Goal: Task Accomplishment & Management: Complete application form

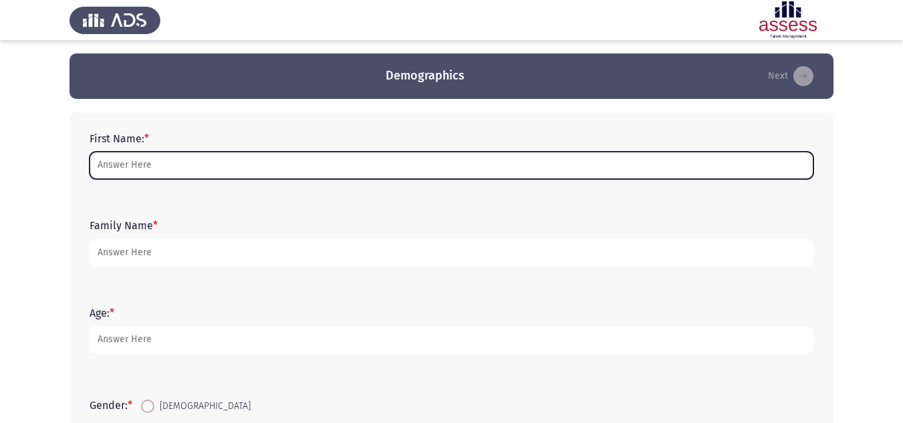
click at [218, 164] on input "First Name: *" at bounding box center [452, 165] width 724 height 27
type input "h"
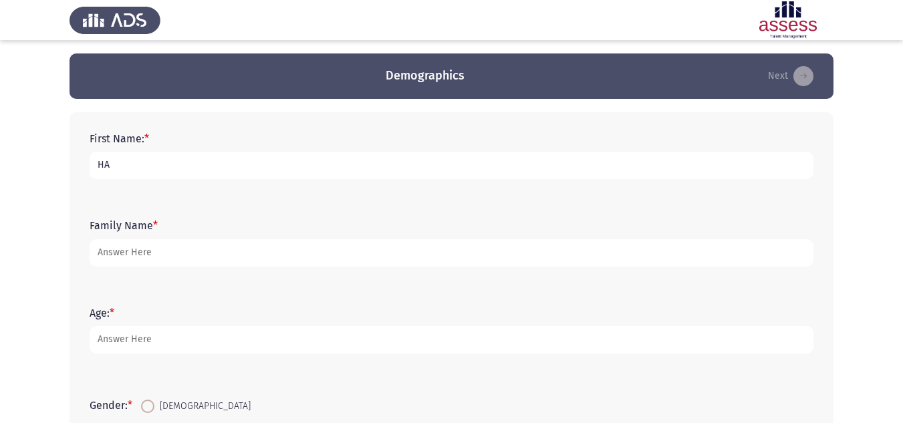
type input "H"
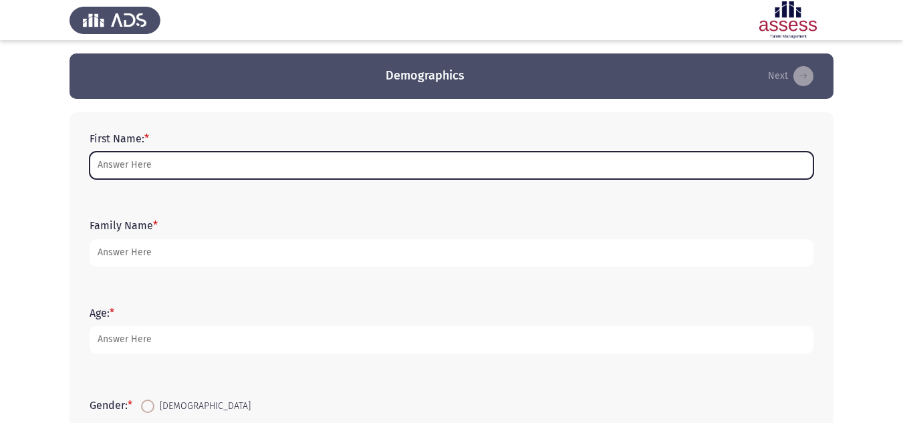
type input "h"
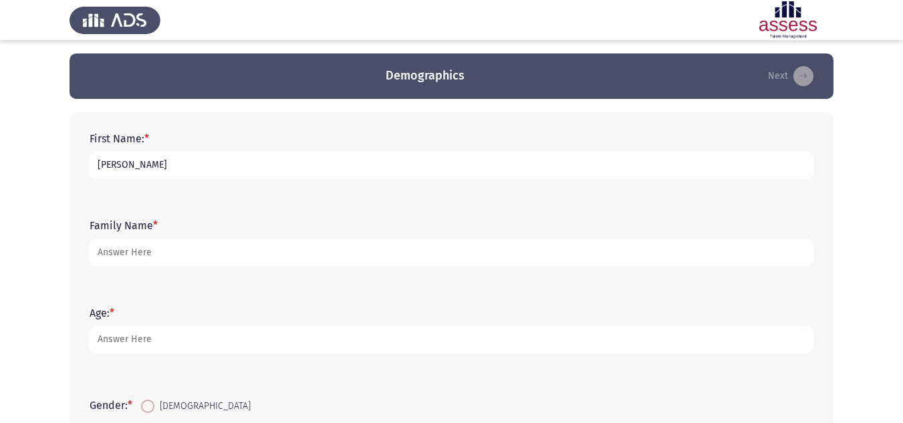
type input "Hanna"
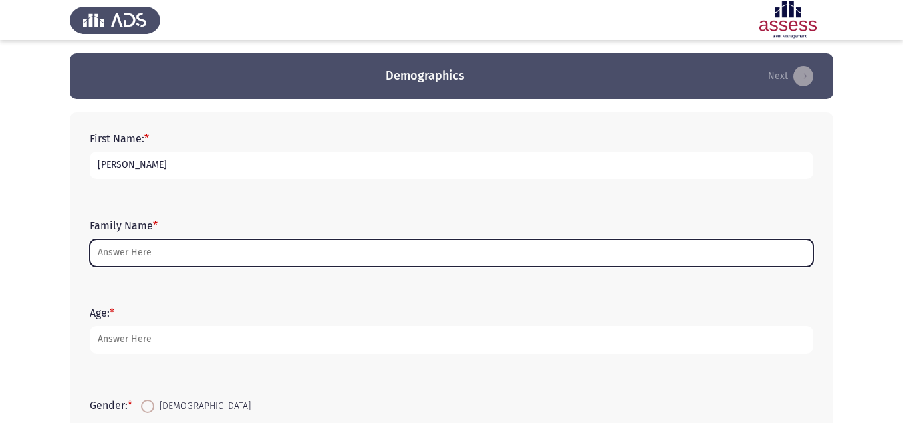
click at [181, 251] on input "Family Name *" at bounding box center [452, 252] width 724 height 27
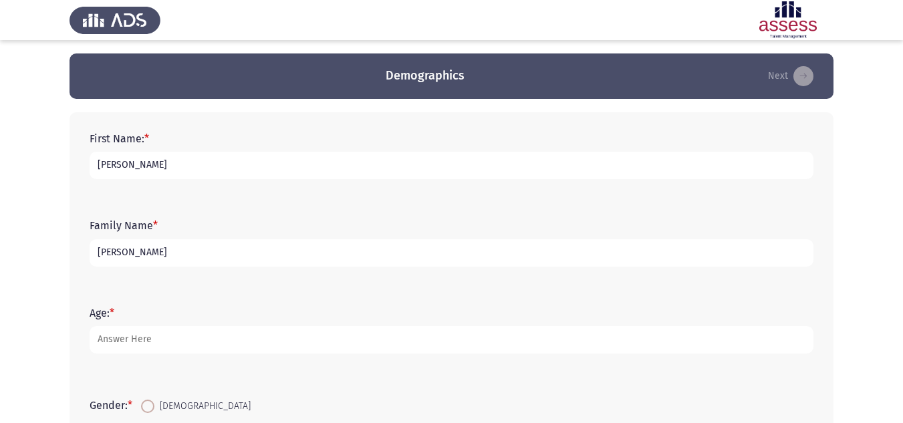
type input "Youssef"
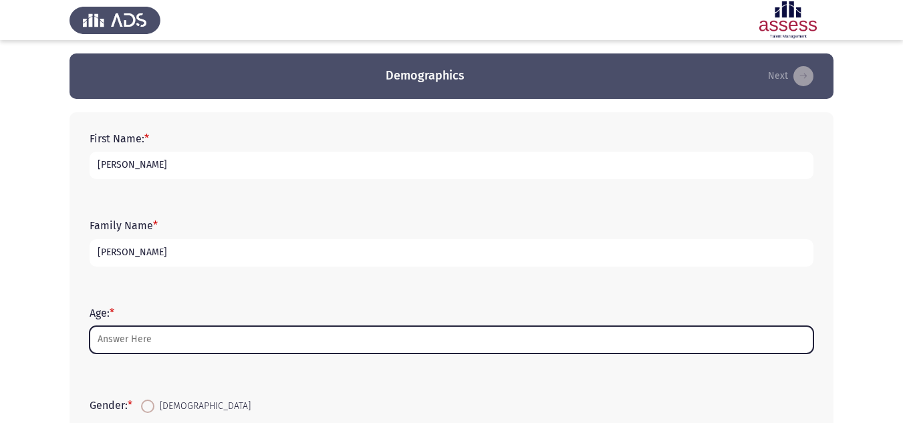
click at [174, 337] on input "Age: *" at bounding box center [452, 339] width 724 height 27
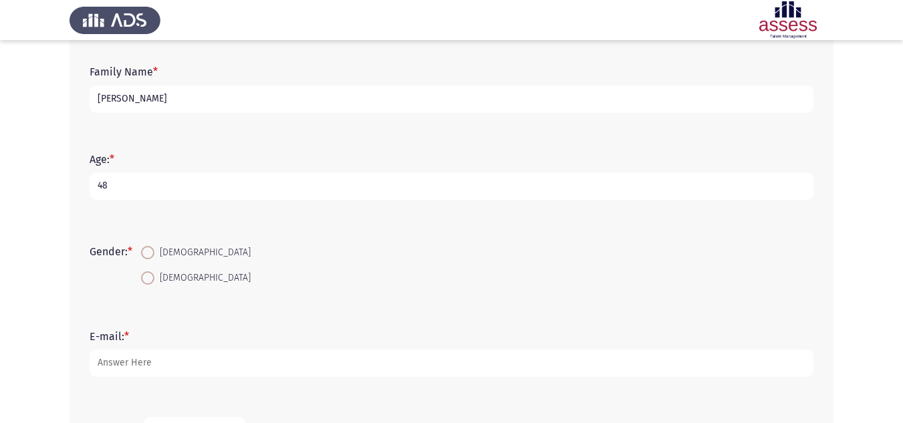
scroll to position [154, 0]
type input "48"
click at [154, 245] on span at bounding box center [147, 251] width 13 height 13
click at [154, 245] on input "Male" at bounding box center [147, 251] width 13 height 13
radio input "true"
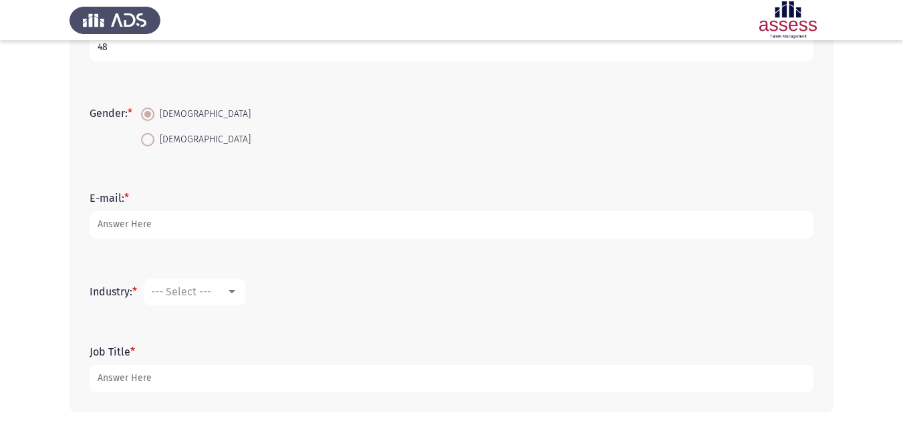
scroll to position [293, 0]
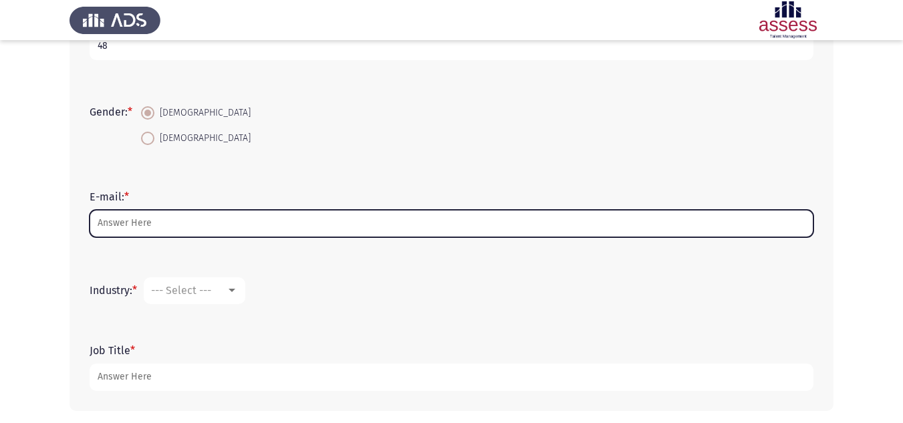
click at [156, 230] on input "E-mail: *" at bounding box center [452, 223] width 724 height 27
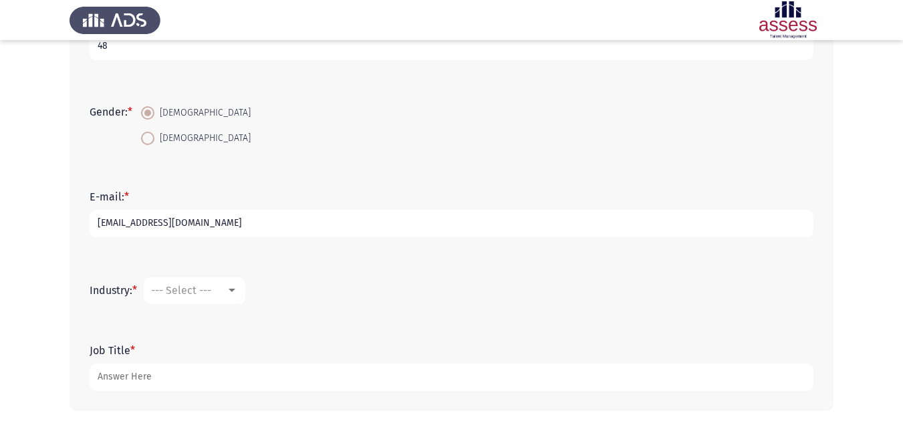
type input "hana.youssef@evapharma.com"
click at [200, 293] on span "--- Select ---" at bounding box center [181, 290] width 60 height 13
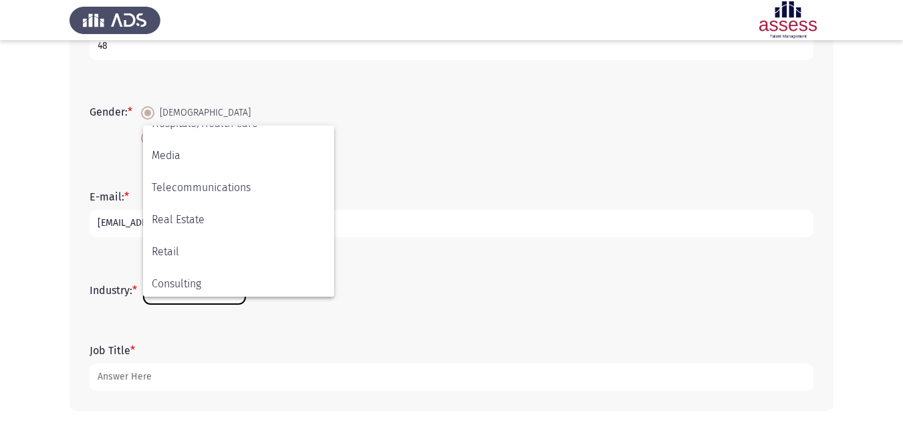
scroll to position [438, 0]
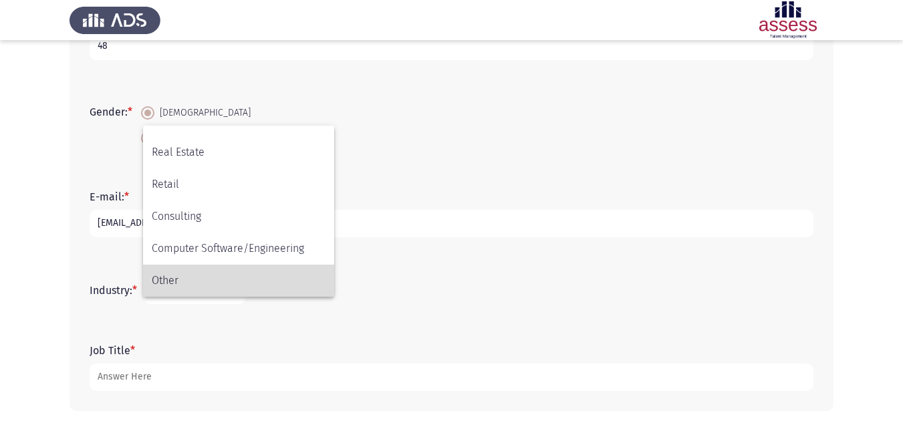
click at [200, 288] on span "Other" at bounding box center [239, 281] width 174 height 32
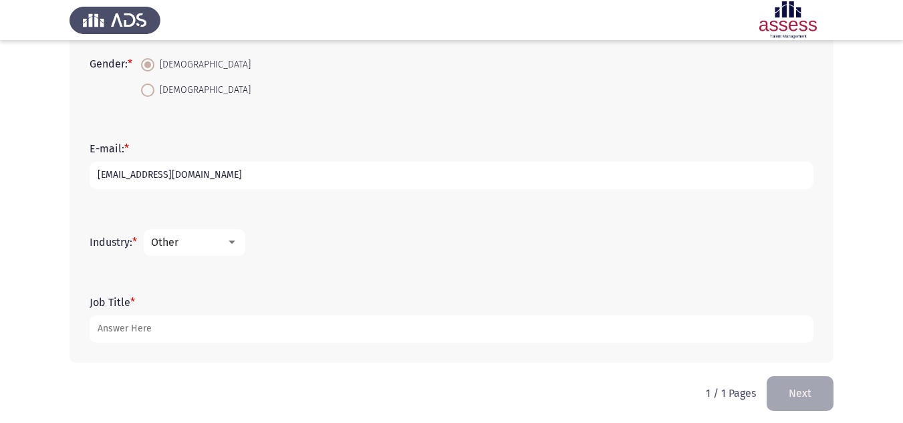
scroll to position [348, 0]
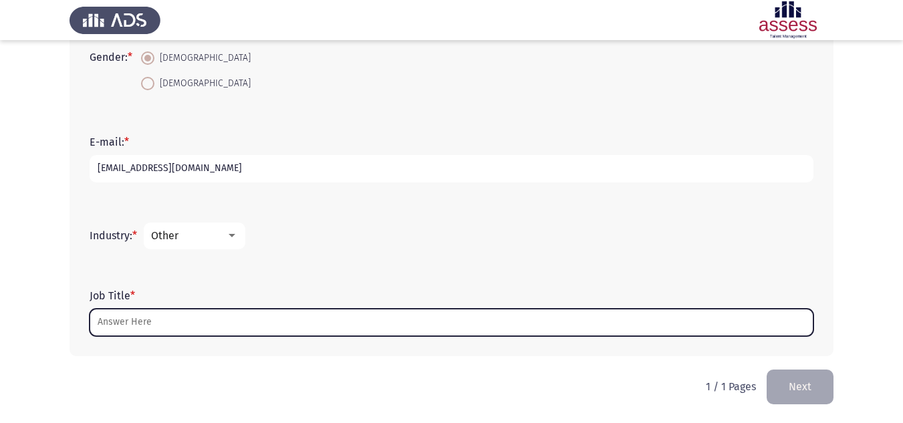
click at [139, 322] on input "Job Title *" at bounding box center [452, 322] width 724 height 27
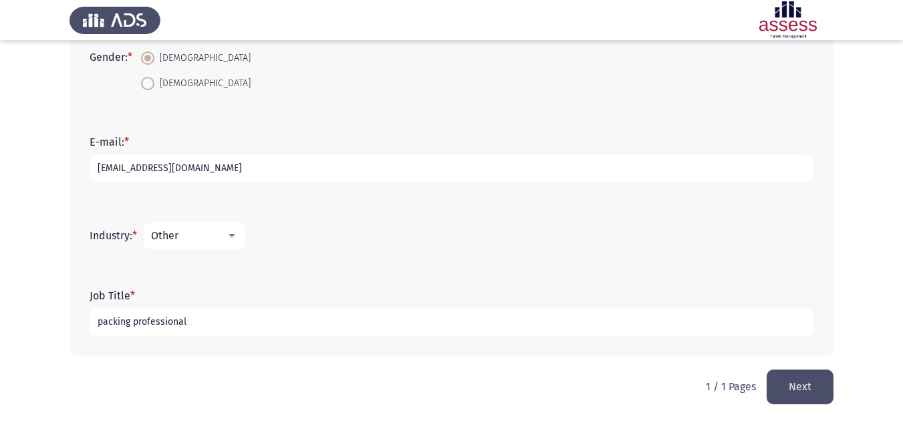
type input "packing professional"
click at [817, 394] on button "Next" at bounding box center [799, 386] width 67 height 34
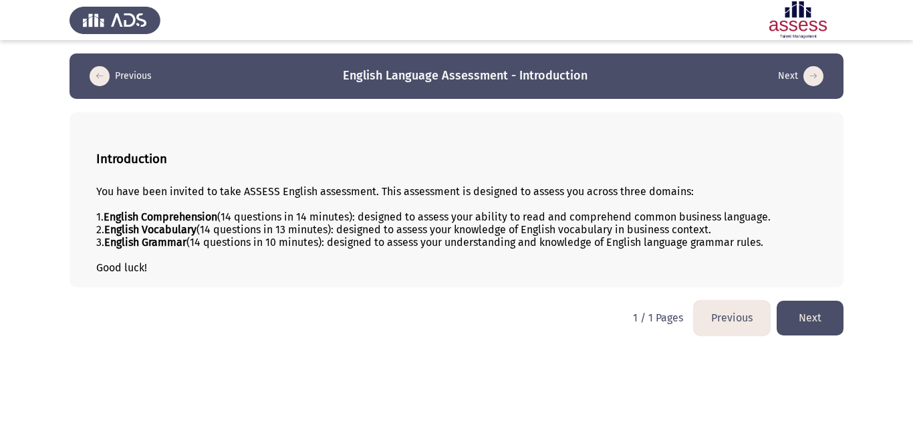
click at [826, 311] on button "Next" at bounding box center [809, 318] width 67 height 34
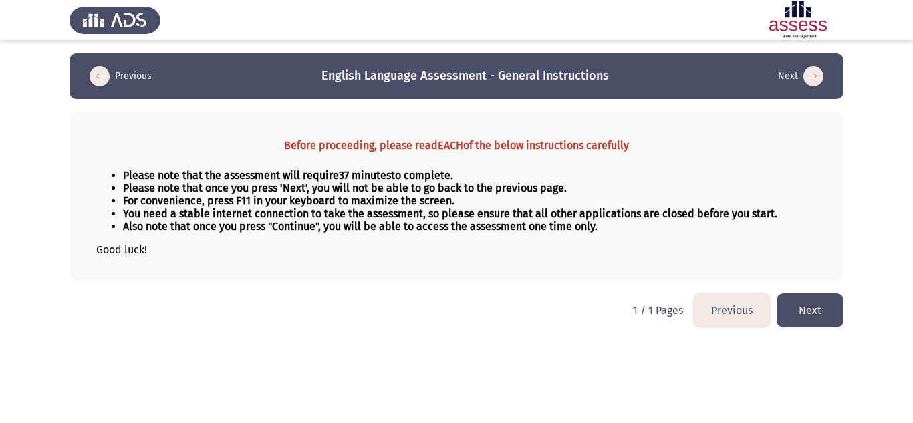
click at [826, 311] on button "Next" at bounding box center [809, 310] width 67 height 34
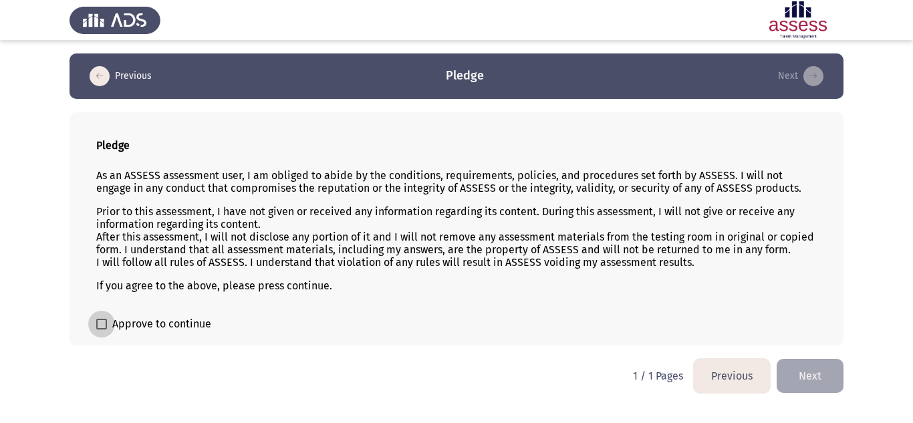
click at [99, 318] on label "Approve to continue" at bounding box center [153, 324] width 115 height 16
click at [101, 329] on input "Approve to continue" at bounding box center [101, 329] width 1 height 1
checkbox input "true"
click at [803, 363] on button "Next" at bounding box center [809, 376] width 67 height 34
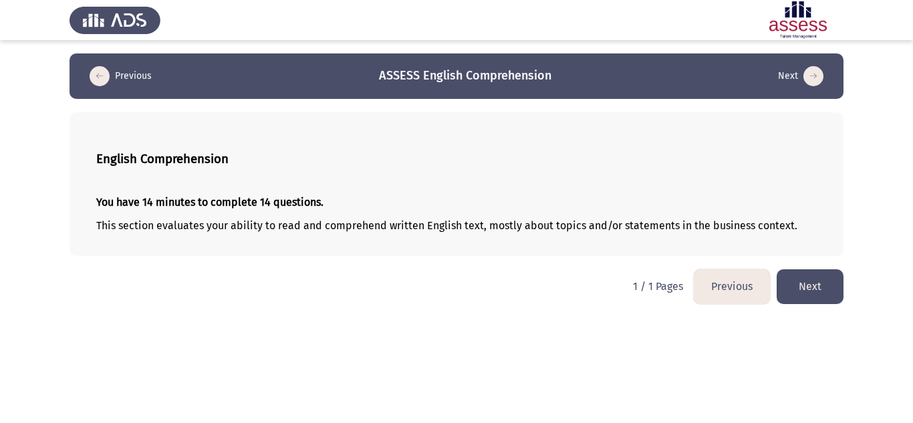
click at [830, 288] on button "Next" at bounding box center [809, 286] width 67 height 34
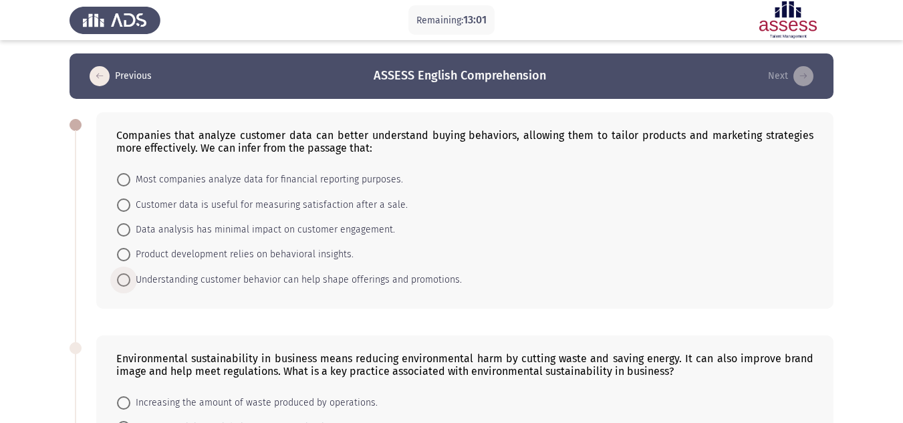
click at [126, 279] on span at bounding box center [123, 279] width 13 height 13
click at [126, 279] on input "Understanding customer behavior can help shape offerings and promotions." at bounding box center [123, 279] width 13 height 13
radio input "true"
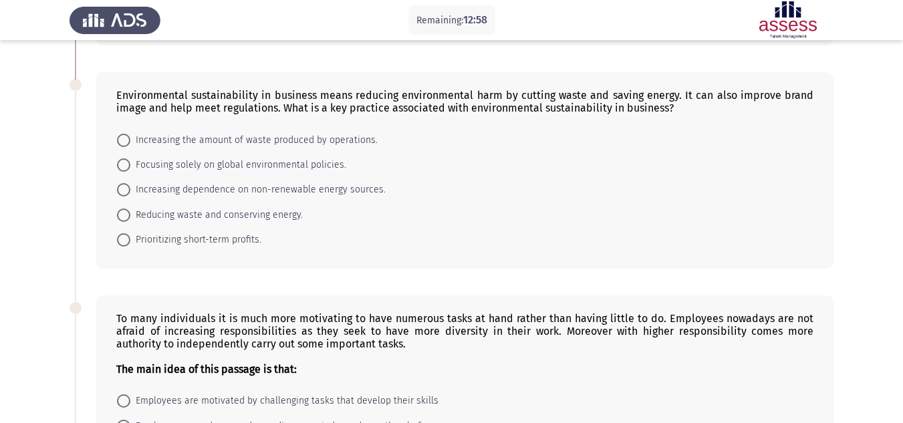
scroll to position [263, 0]
click at [122, 216] on span at bounding box center [123, 214] width 13 height 13
click at [122, 216] on input "Reducing waste and conserving energy." at bounding box center [123, 214] width 13 height 13
radio input "true"
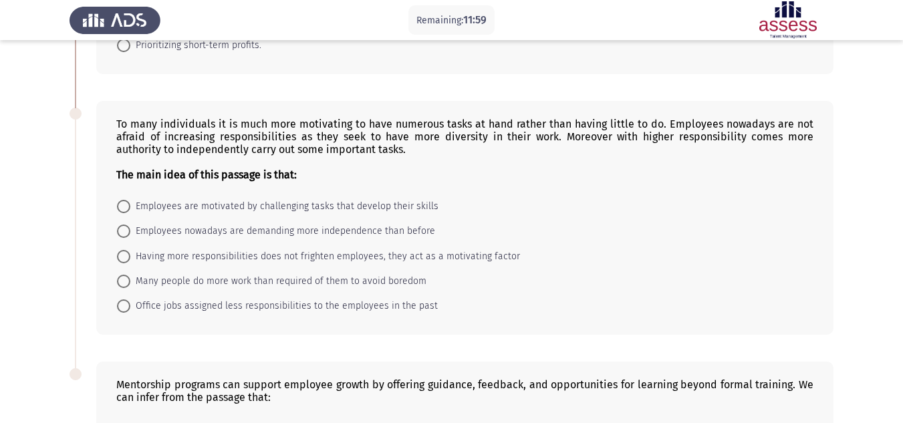
scroll to position [456, 0]
click at [124, 248] on label "Having more responsibilities does not frighten employees, they act as a motivat…" at bounding box center [318, 256] width 403 height 16
click at [124, 249] on input "Having more responsibilities does not frighten employees, they act as a motivat…" at bounding box center [123, 255] width 13 height 13
radio input "true"
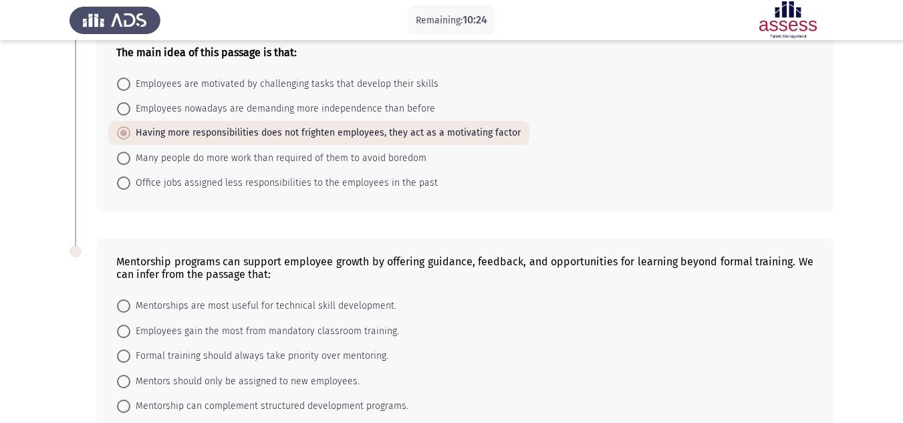
scroll to position [657, 0]
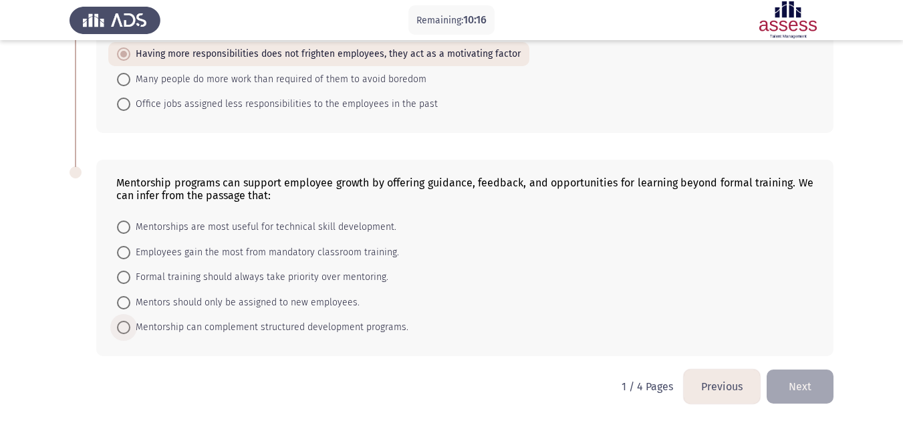
click at [119, 319] on label "Mentorship can complement structured development programs." at bounding box center [262, 327] width 291 height 16
click at [119, 321] on input "Mentorship can complement structured development programs." at bounding box center [123, 327] width 13 height 13
radio input "true"
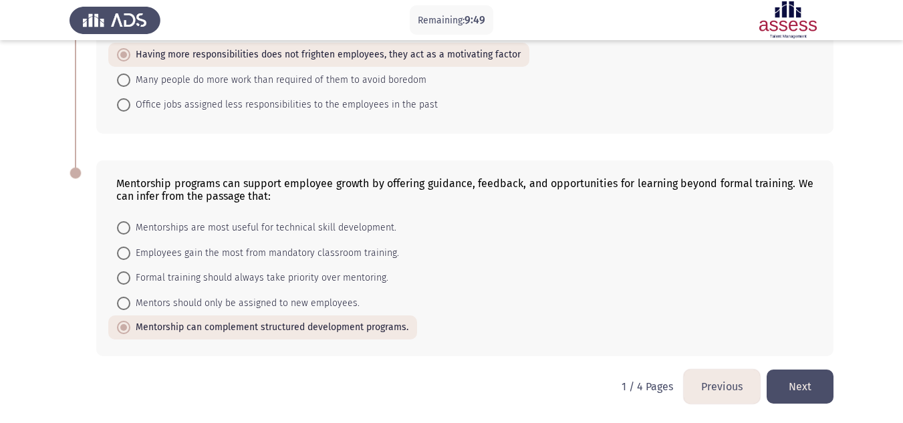
click at [794, 383] on button "Next" at bounding box center [799, 386] width 67 height 34
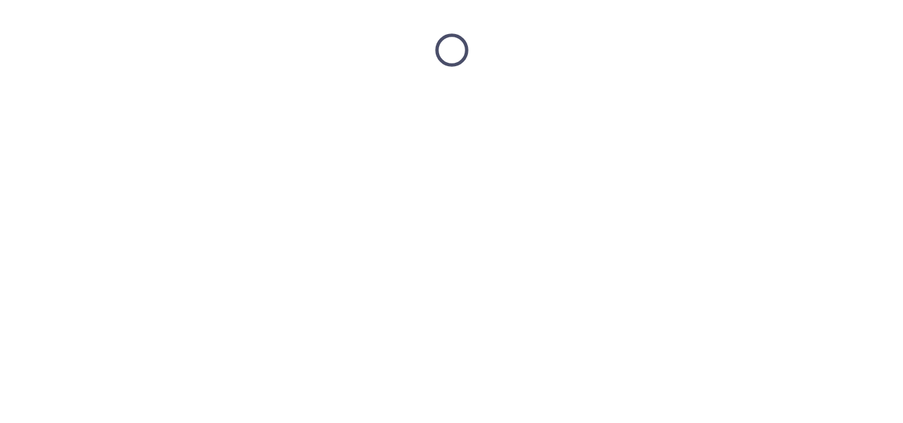
scroll to position [0, 0]
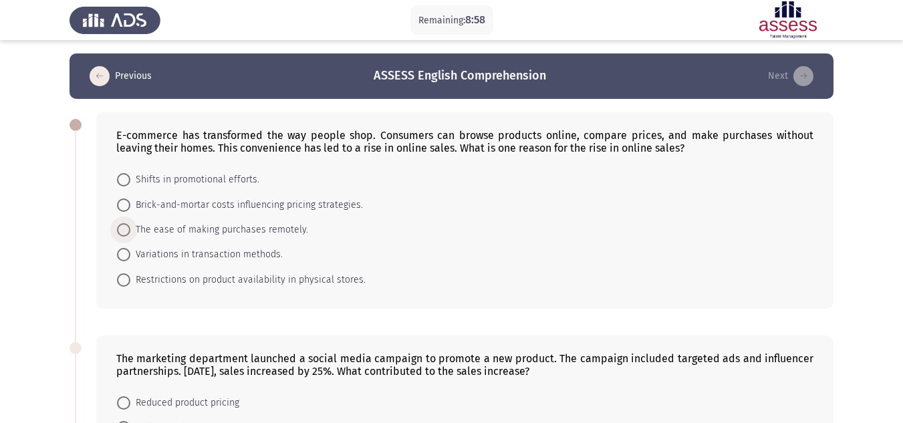
click at [134, 227] on span "The ease of making purchases remotely." at bounding box center [219, 230] width 178 height 16
click at [130, 227] on input "The ease of making purchases remotely." at bounding box center [123, 229] width 13 height 13
radio input "true"
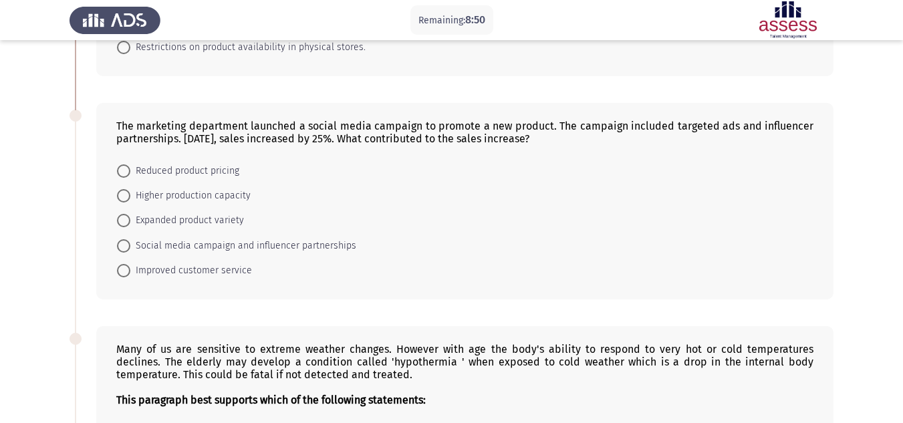
scroll to position [232, 0]
click at [125, 241] on span at bounding box center [123, 244] width 13 height 13
click at [125, 241] on input "Social media campaign and influencer partnerships" at bounding box center [123, 244] width 13 height 13
radio input "true"
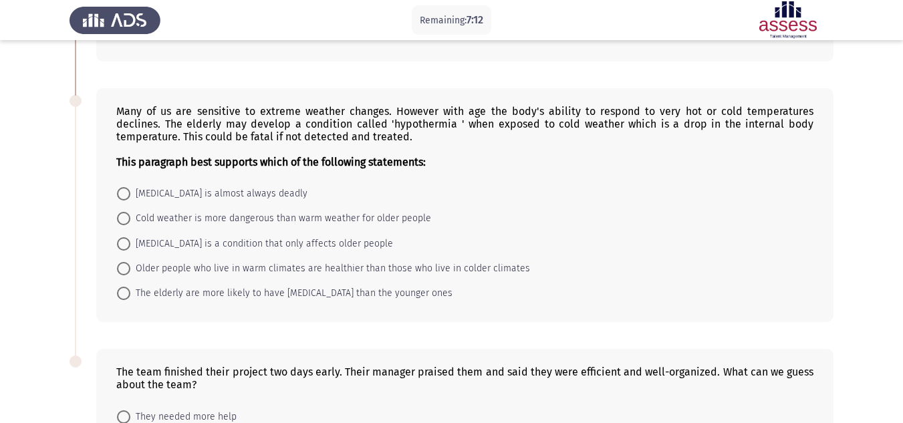
scroll to position [469, 0]
click at [125, 290] on span at bounding box center [123, 292] width 13 height 13
click at [125, 290] on input "The elderly are more likely to have hypothermia than the younger ones" at bounding box center [123, 292] width 13 height 13
radio input "true"
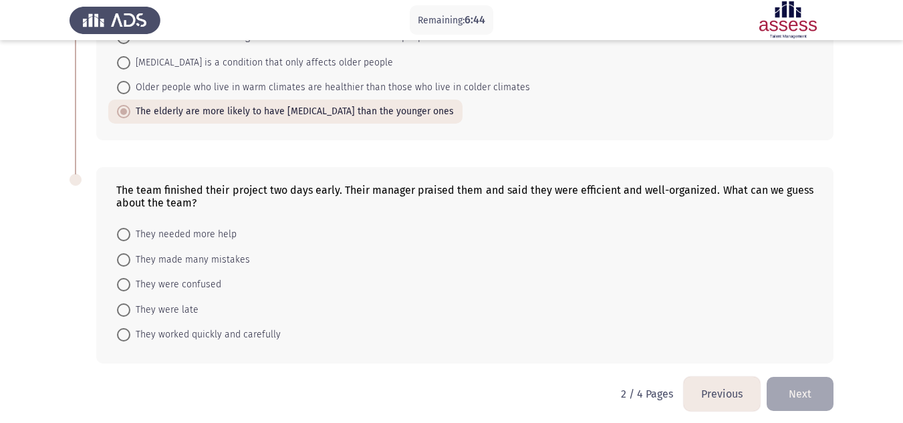
scroll to position [657, 0]
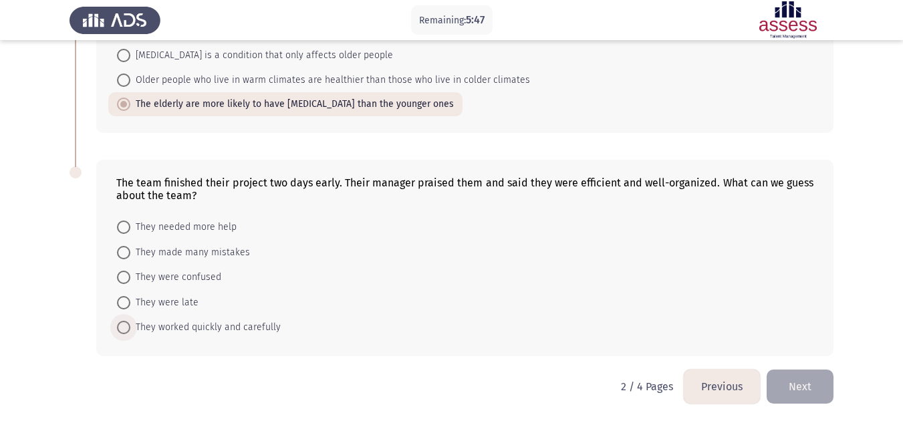
click at [126, 321] on span at bounding box center [123, 327] width 13 height 13
click at [126, 321] on input "They worked quickly and carefully" at bounding box center [123, 327] width 13 height 13
radio input "true"
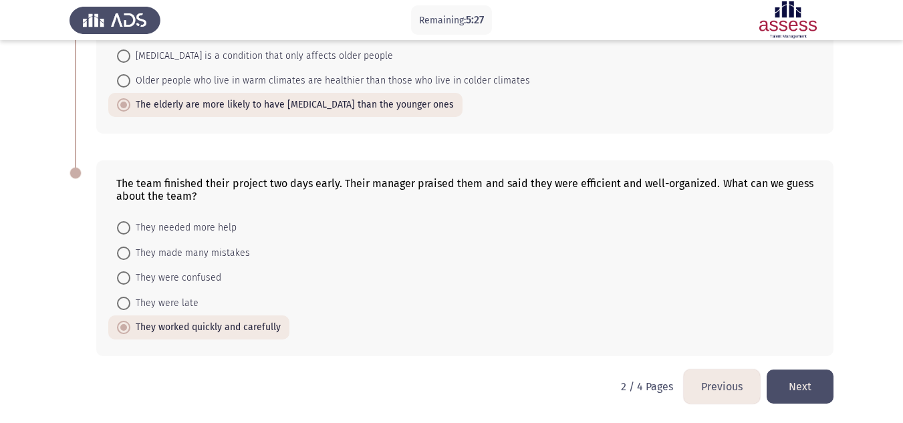
click at [790, 383] on button "Next" at bounding box center [799, 386] width 67 height 34
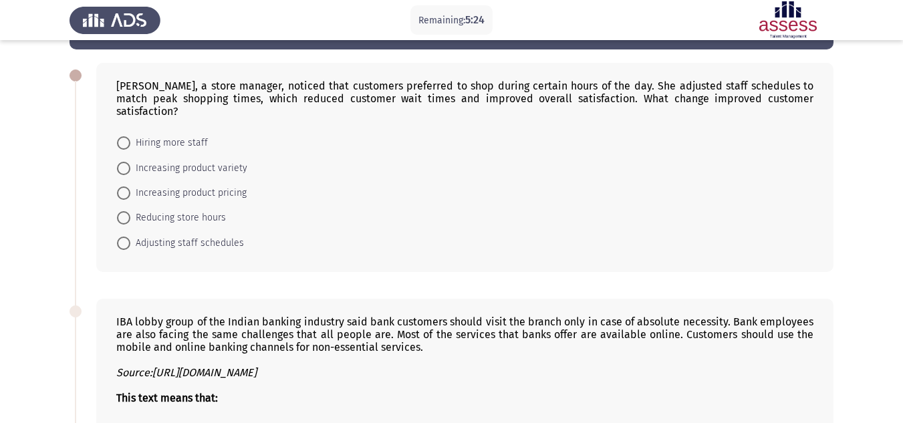
scroll to position [50, 0]
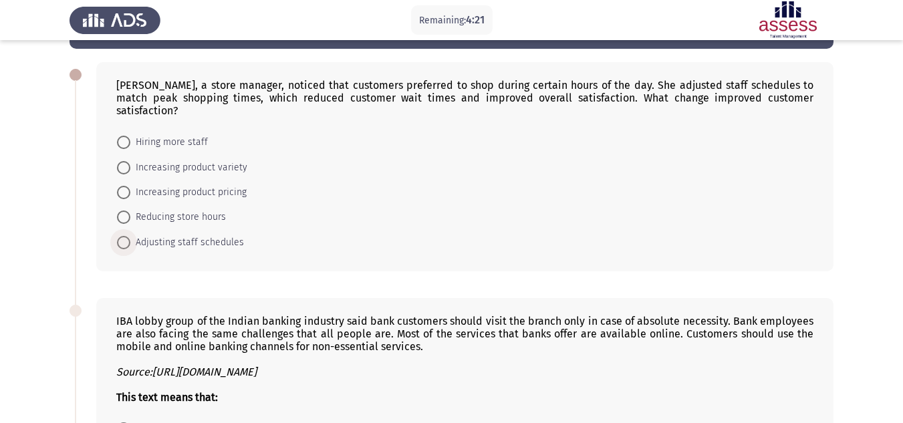
click at [124, 236] on span at bounding box center [123, 242] width 13 height 13
click at [124, 236] on input "Adjusting staff schedules" at bounding box center [123, 242] width 13 height 13
radio input "true"
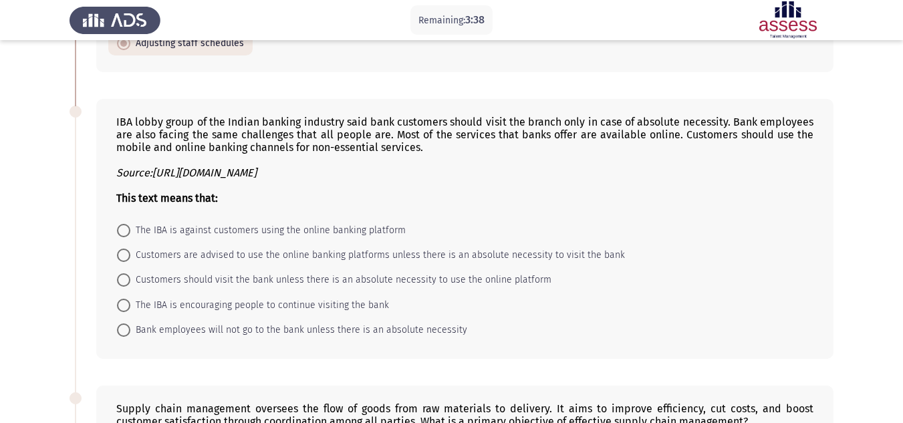
scroll to position [250, 0]
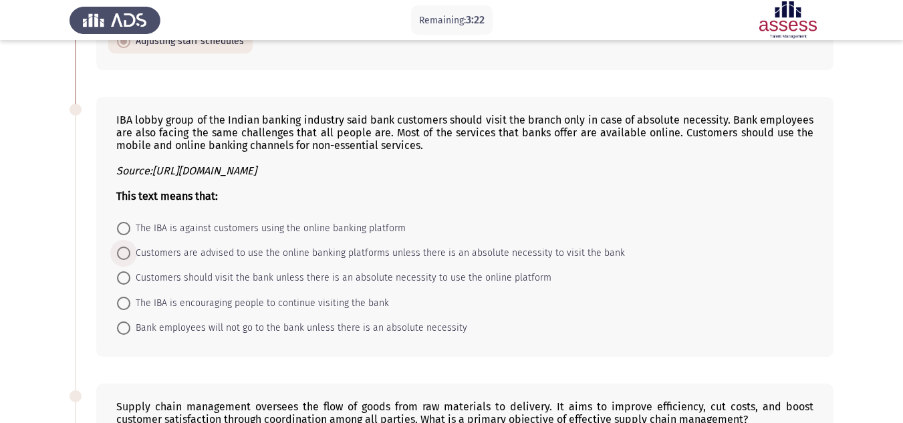
click at [220, 245] on span "Customers are advised to use the online banking platforms unless there is an ab…" at bounding box center [377, 253] width 494 height 16
click at [130, 247] on input "Customers are advised to use the online banking platforms unless there is an ab…" at bounding box center [123, 253] width 13 height 13
radio input "true"
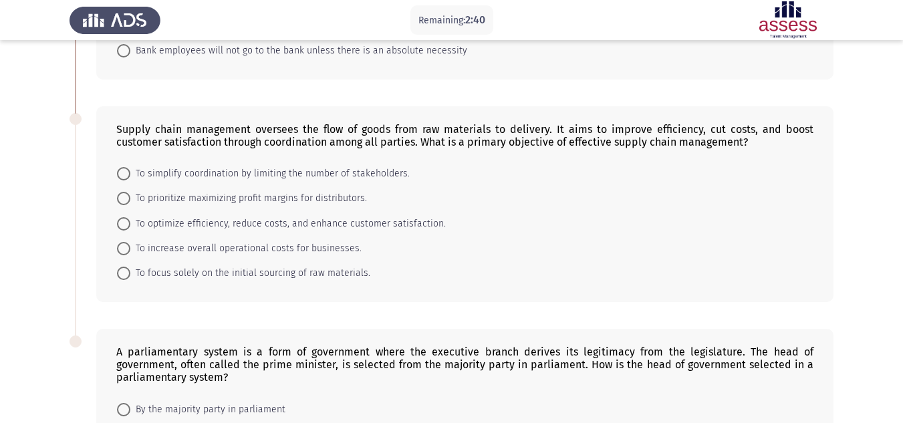
scroll to position [528, 0]
click at [203, 165] on span "To simplify coordination by limiting the number of stakeholders." at bounding box center [269, 172] width 279 height 16
click at [130, 166] on input "To simplify coordination by limiting the number of stakeholders." at bounding box center [123, 172] width 13 height 13
radio input "true"
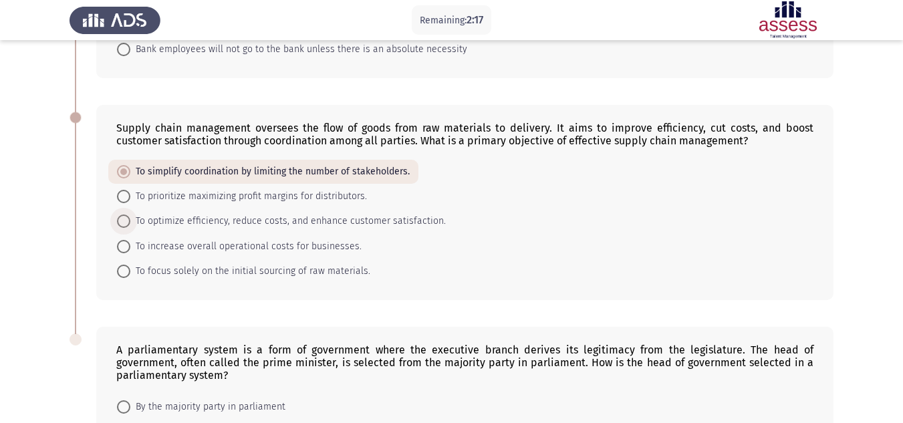
click at [239, 213] on span "To optimize efficiency, reduce costs, and enhance customer satisfaction." at bounding box center [287, 221] width 315 height 16
click at [130, 214] on input "To optimize efficiency, reduce costs, and enhance customer satisfaction." at bounding box center [123, 220] width 13 height 13
radio input "true"
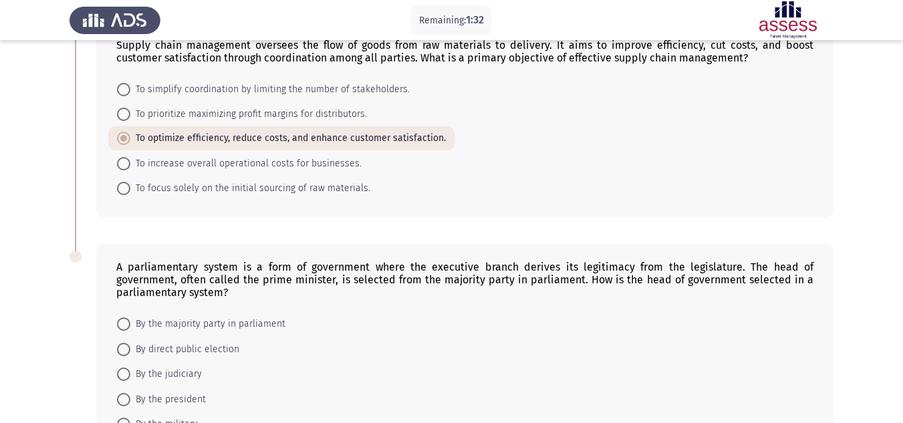
scroll to position [695, 0]
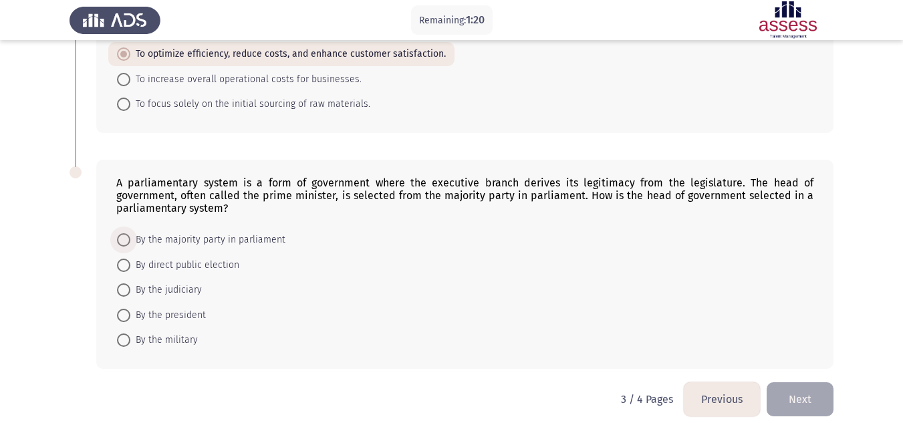
click at [230, 232] on span "By the majority party in parliament" at bounding box center [207, 240] width 155 height 16
click at [130, 233] on input "By the majority party in parliament" at bounding box center [123, 239] width 13 height 13
radio input "true"
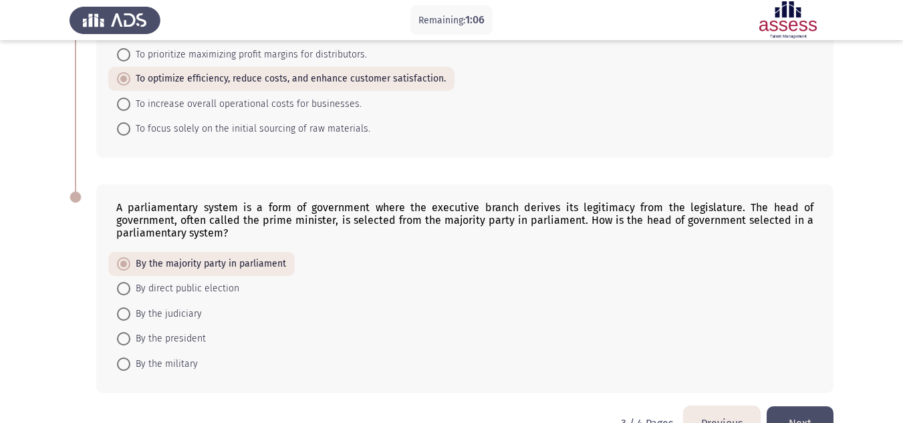
scroll to position [694, 0]
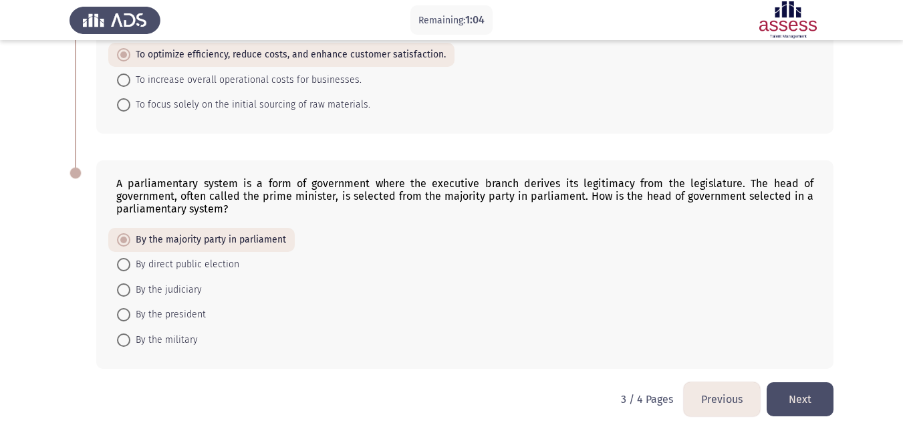
click at [800, 388] on button "Next" at bounding box center [799, 399] width 67 height 34
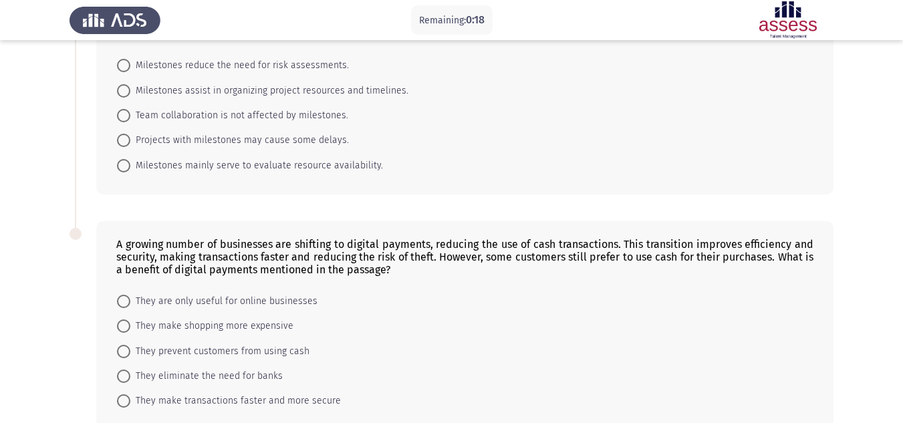
scroll to position [111, 0]
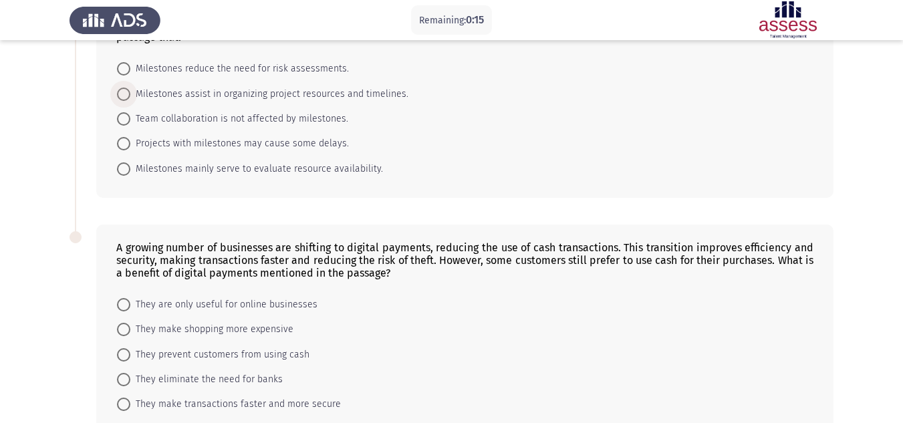
click at [208, 94] on span "Milestones assist in organizing project resources and timelines." at bounding box center [269, 94] width 278 height 16
click at [130, 94] on input "Milestones assist in organizing project resources and timelines." at bounding box center [123, 94] width 13 height 13
radio input "true"
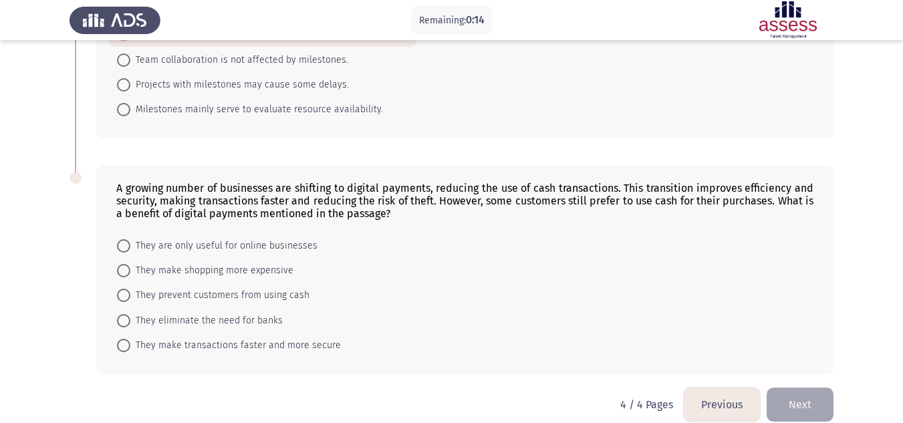
scroll to position [187, 0]
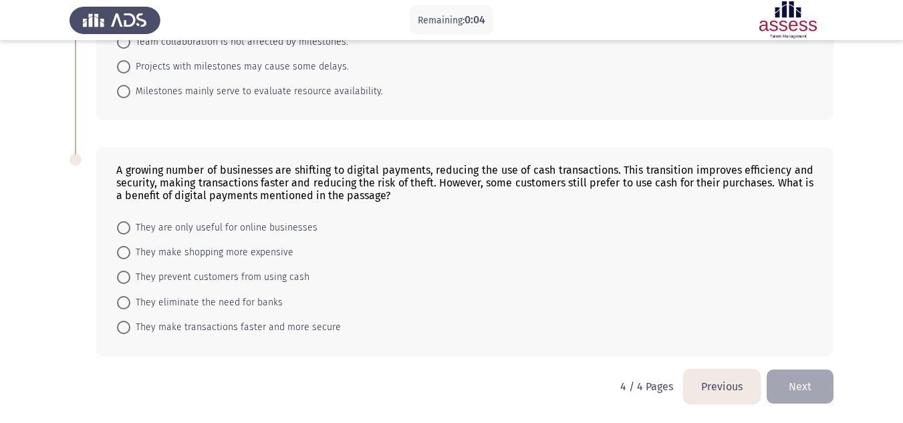
drag, startPoint x: 125, startPoint y: 313, endPoint x: 125, endPoint y: 326, distance: 12.7
click at [125, 214] on mat-radio-group "They are only useful for online businesses They make shopping more expensive Th…" at bounding box center [460, 214] width 705 height 0
click at [125, 326] on span at bounding box center [123, 327] width 13 height 13
click at [125, 326] on input "They make transactions faster and more secure" at bounding box center [123, 327] width 13 height 13
radio input "true"
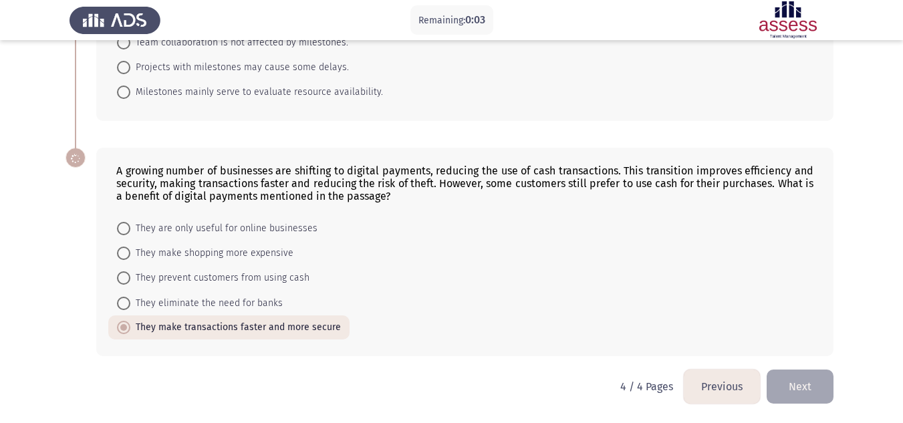
scroll to position [186, 0]
click at [804, 390] on button "Next" at bounding box center [799, 386] width 67 height 34
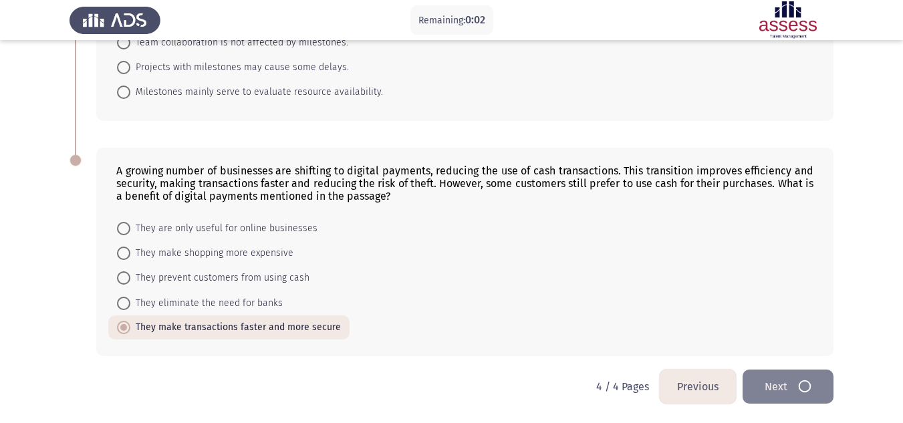
scroll to position [0, 0]
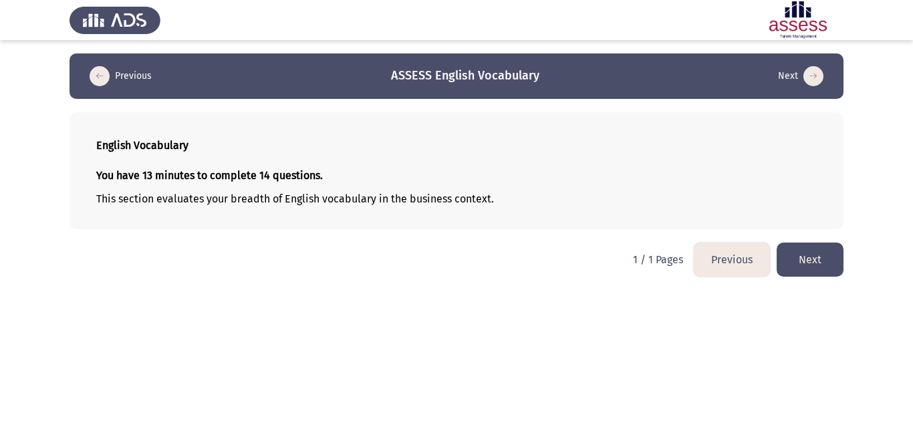
click at [837, 249] on button "Next" at bounding box center [809, 260] width 67 height 34
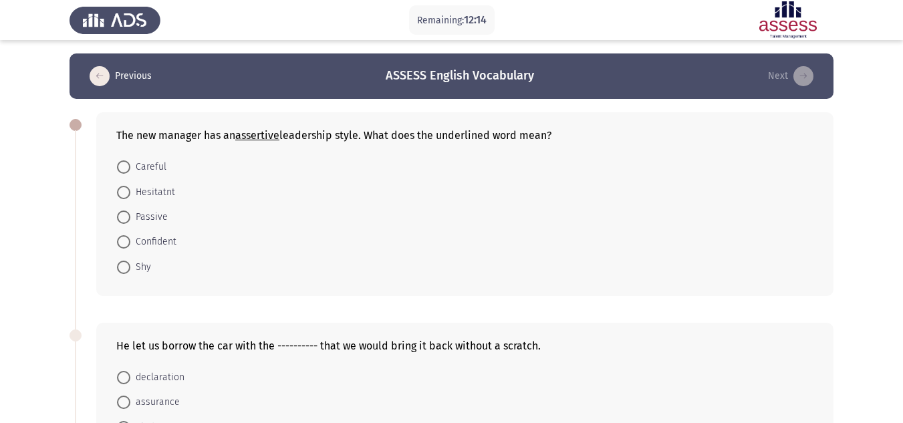
drag, startPoint x: 837, startPoint y: 249, endPoint x: 663, endPoint y: 286, distance: 177.7
click at [122, 242] on span at bounding box center [123, 241] width 13 height 13
click at [122, 242] on input "Confident" at bounding box center [123, 241] width 13 height 13
radio input "true"
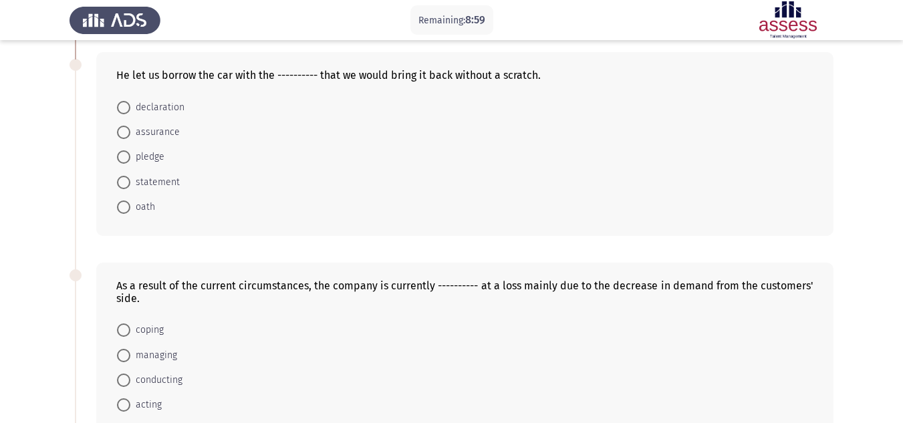
scroll to position [267, 0]
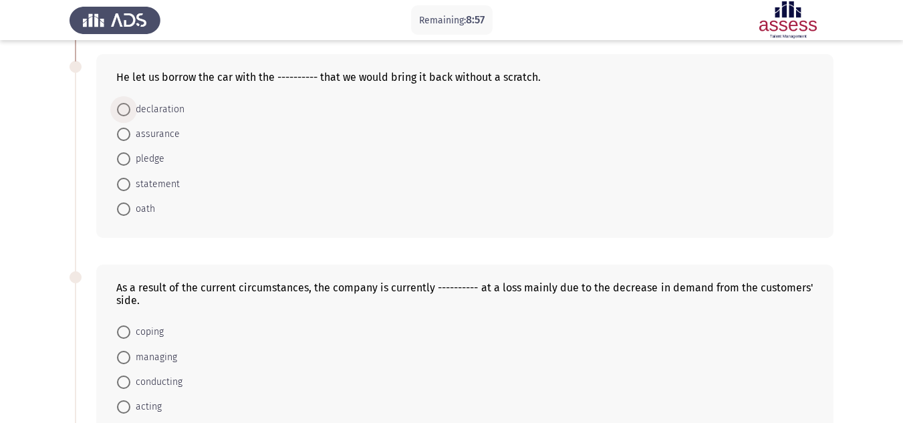
click at [134, 106] on span "declaration" at bounding box center [157, 110] width 54 height 16
click at [130, 106] on input "declaration" at bounding box center [123, 109] width 13 height 13
radio input "true"
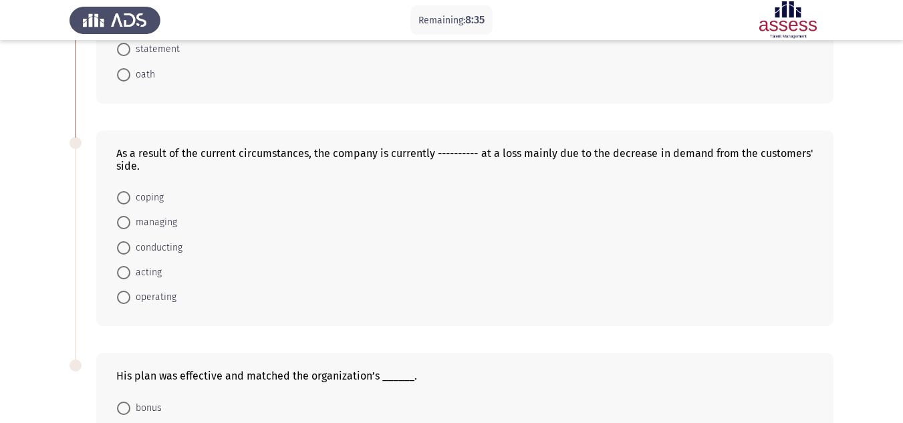
scroll to position [400, 0]
click at [126, 303] on span at bounding box center [123, 297] width 13 height 13
click at [126, 303] on input "operating" at bounding box center [123, 297] width 13 height 13
radio input "true"
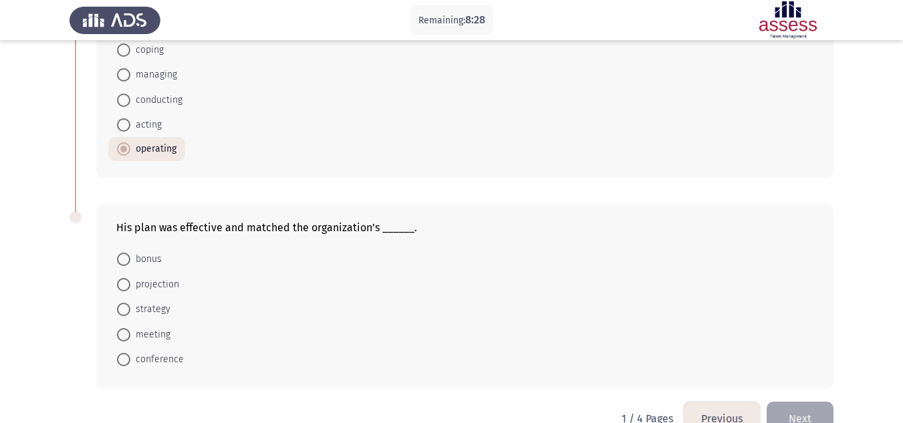
scroll to position [581, 0]
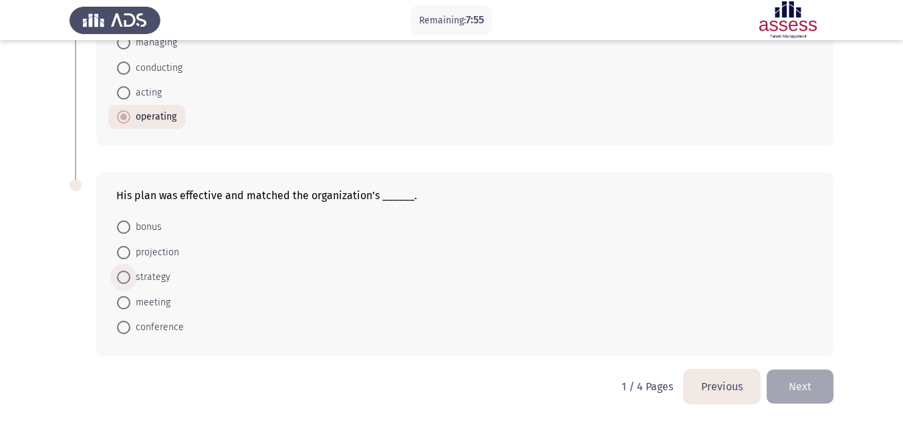
click at [128, 276] on span at bounding box center [123, 277] width 13 height 13
click at [128, 276] on input "strategy" at bounding box center [123, 277] width 13 height 13
radio input "true"
click at [807, 397] on button "Next" at bounding box center [799, 386] width 67 height 34
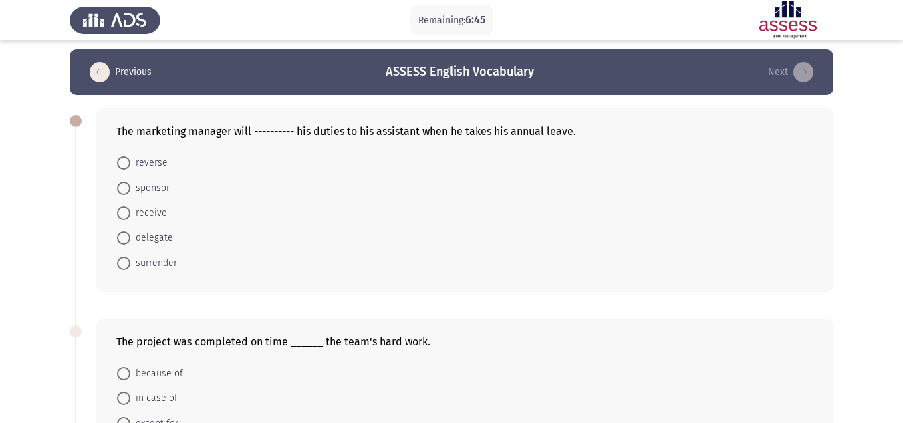
scroll to position [3, 0]
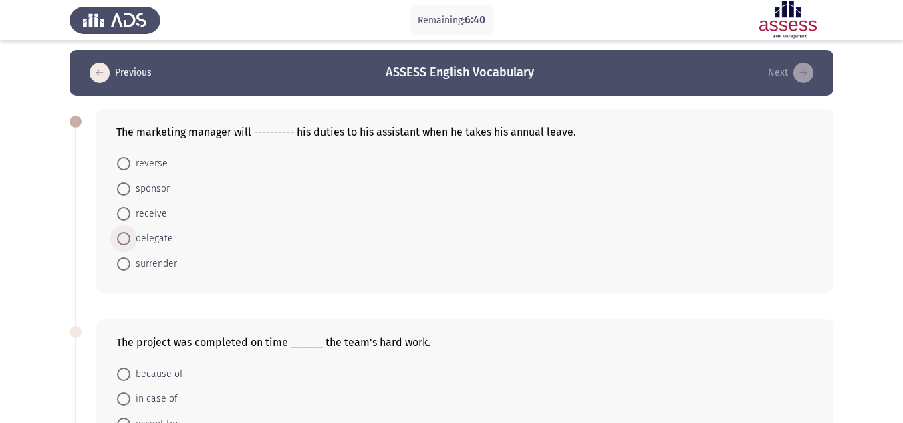
click at [122, 236] on span at bounding box center [123, 238] width 13 height 13
click at [122, 236] on input "delegate" at bounding box center [123, 238] width 13 height 13
radio input "true"
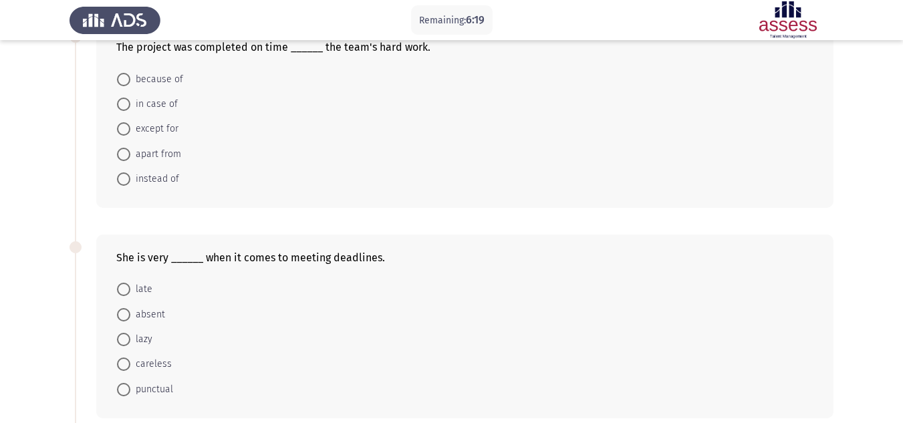
scroll to position [297, 0]
click at [129, 77] on span at bounding box center [123, 79] width 13 height 13
click at [129, 77] on input "because of" at bounding box center [123, 79] width 13 height 13
radio input "true"
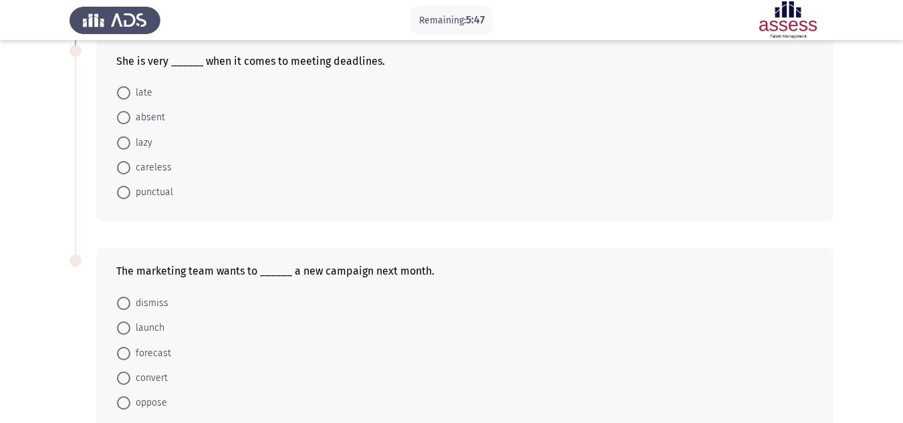
scroll to position [490, 0]
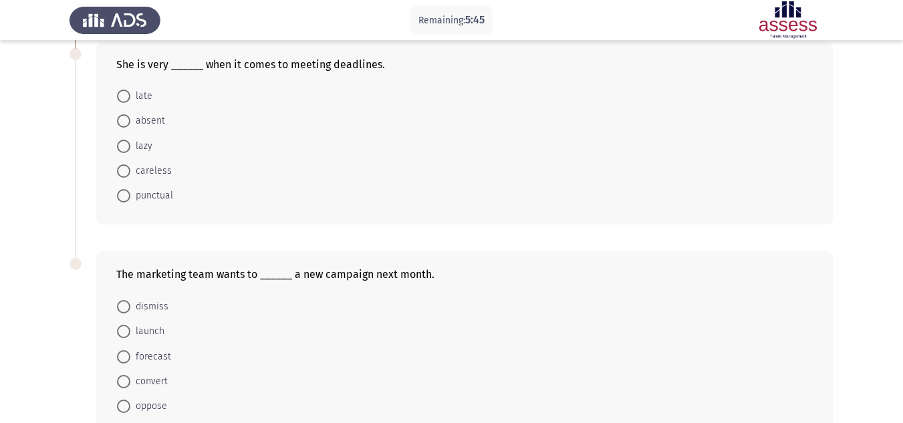
click at [121, 94] on span at bounding box center [123, 96] width 13 height 13
click at [121, 94] on input "late" at bounding box center [123, 96] width 13 height 13
radio input "true"
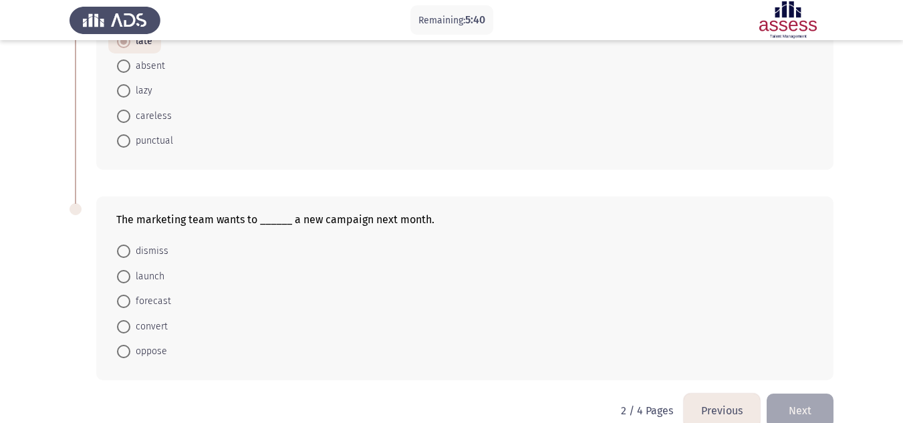
scroll to position [568, 0]
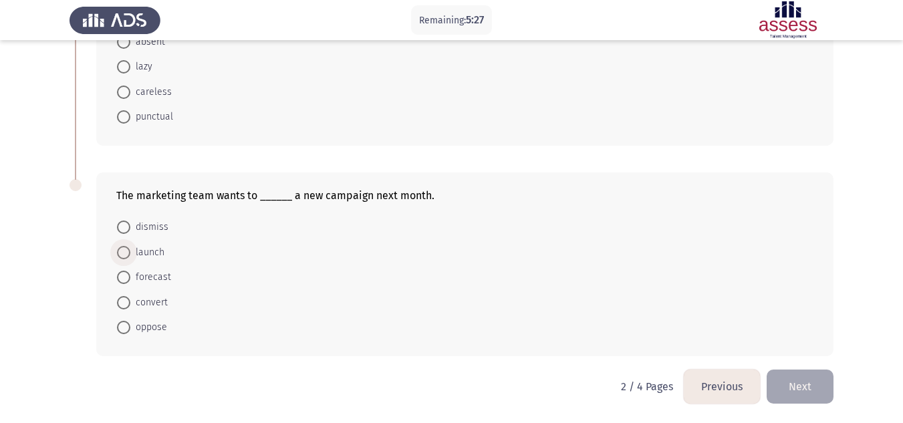
click at [123, 253] on span at bounding box center [123, 252] width 13 height 13
click at [123, 253] on input "launch" at bounding box center [123, 252] width 13 height 13
radio input "true"
click at [784, 388] on button "Next" at bounding box center [799, 386] width 67 height 34
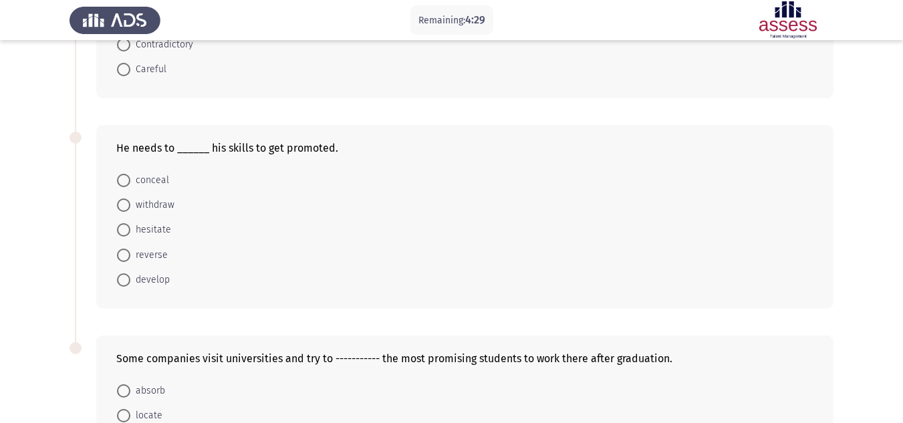
scroll to position [0, 0]
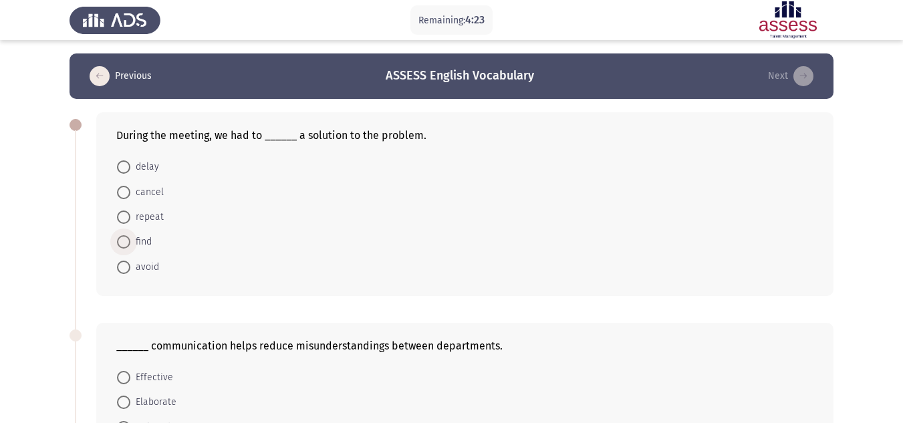
click at [124, 239] on span at bounding box center [123, 241] width 13 height 13
click at [124, 239] on input "find" at bounding box center [123, 241] width 13 height 13
radio input "true"
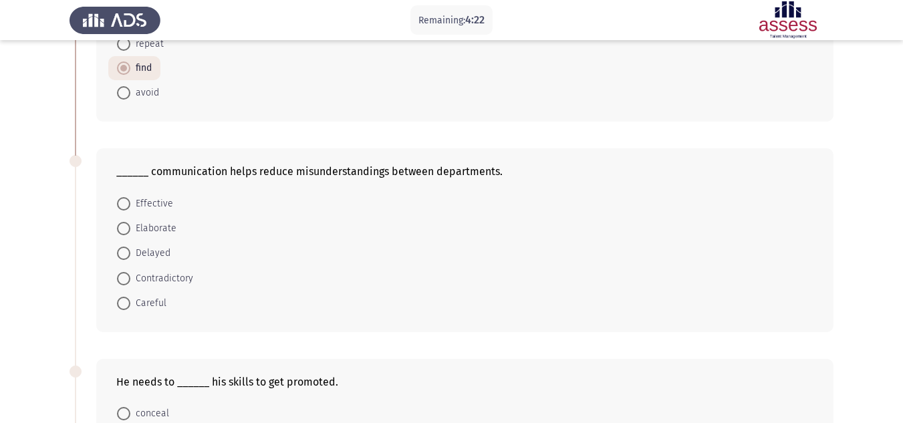
scroll to position [176, 0]
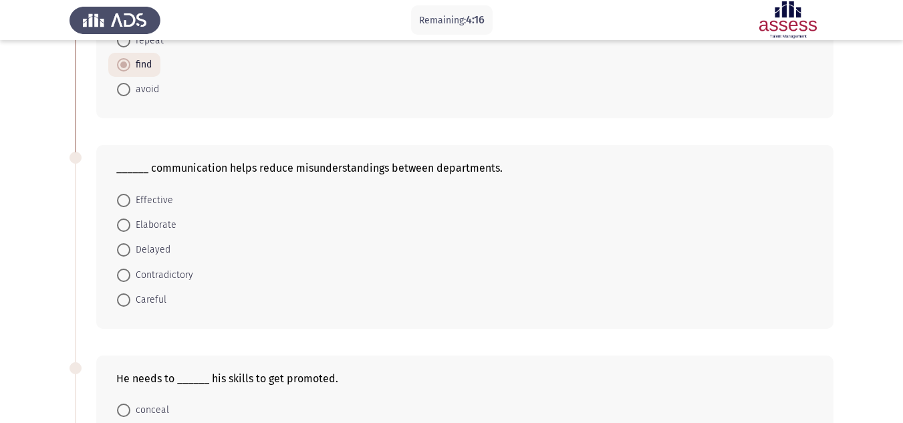
click at [118, 195] on span at bounding box center [123, 200] width 13 height 13
click at [118, 195] on input "Effective" at bounding box center [123, 200] width 13 height 13
radio input "true"
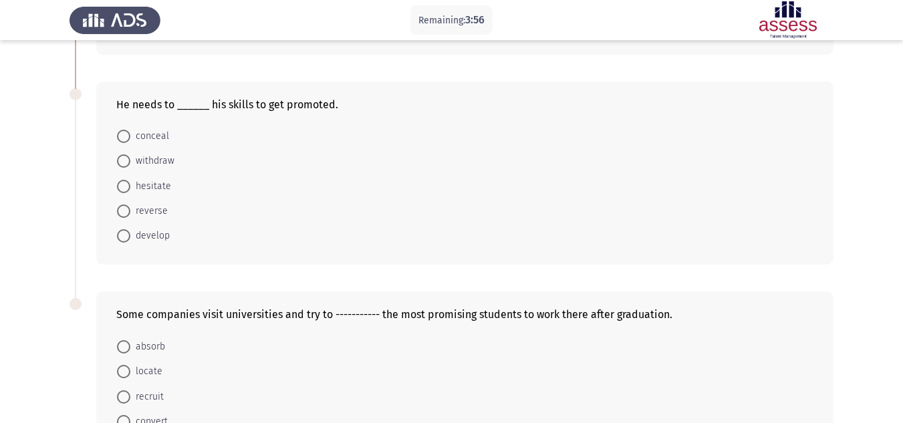
scroll to position [450, 0]
click at [126, 238] on span at bounding box center [123, 234] width 13 height 13
click at [126, 238] on input "develop" at bounding box center [123, 234] width 13 height 13
radio input "true"
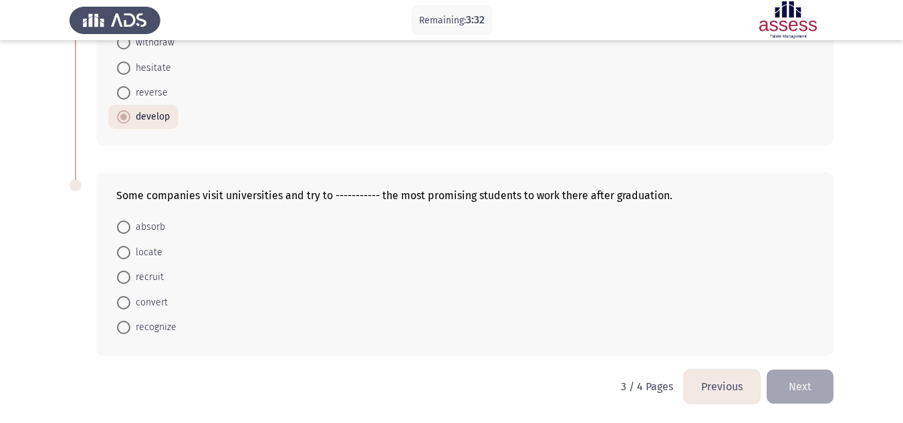
click at [152, 273] on span "recruit" at bounding box center [146, 277] width 33 height 16
click at [130, 273] on input "recruit" at bounding box center [123, 277] width 13 height 13
radio input "true"
click at [787, 371] on button "Next" at bounding box center [799, 386] width 67 height 34
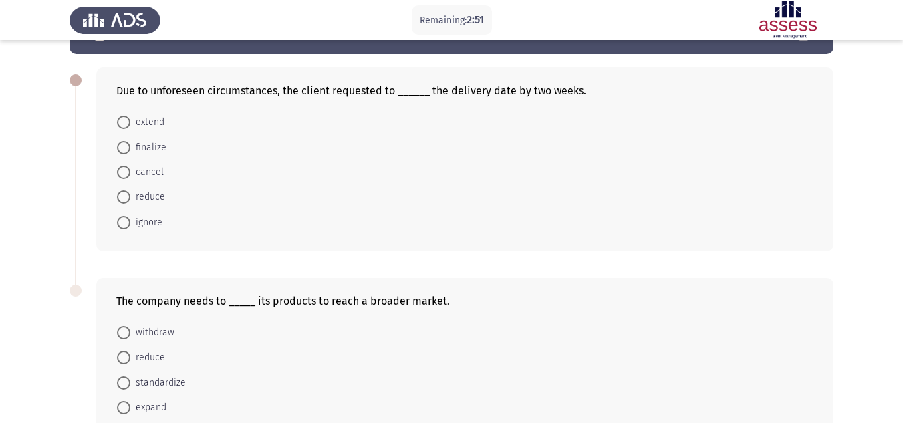
scroll to position [44, 0]
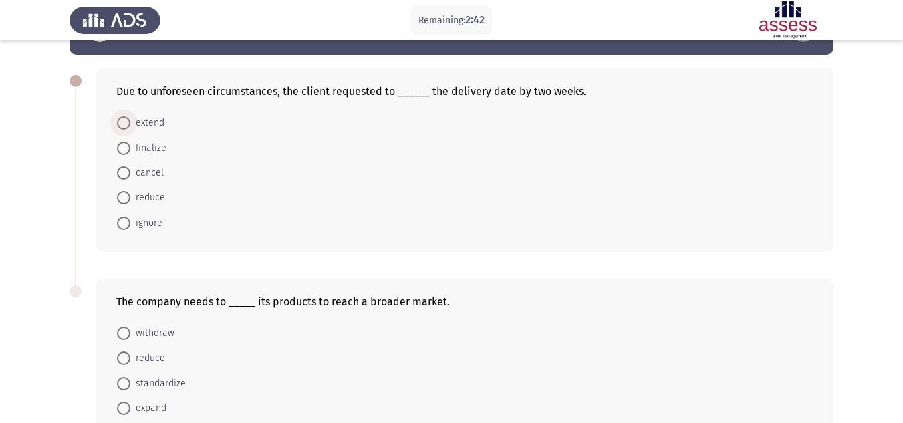
click at [122, 118] on span at bounding box center [123, 122] width 13 height 13
click at [122, 118] on input "extend" at bounding box center [123, 122] width 13 height 13
radio input "true"
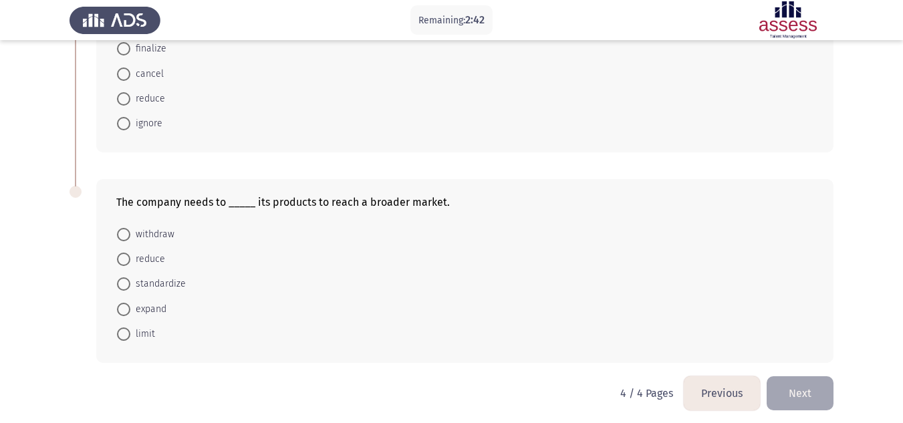
scroll to position [149, 0]
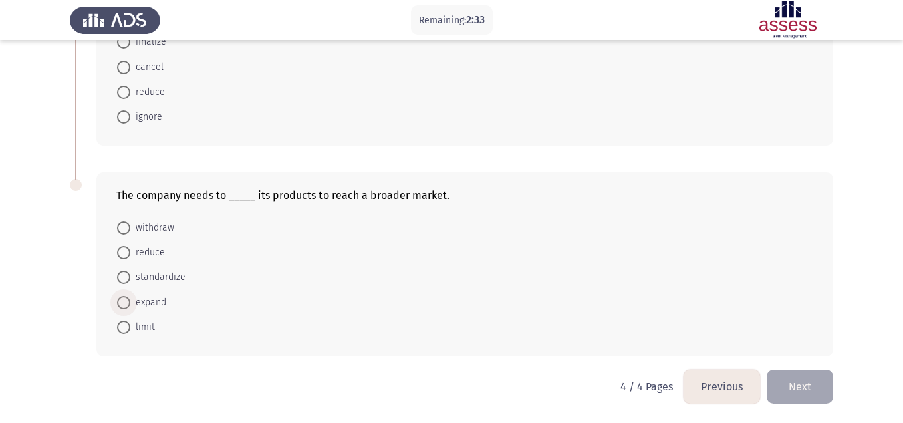
click at [152, 301] on span "expand" at bounding box center [148, 303] width 36 height 16
click at [130, 301] on input "expand" at bounding box center [123, 302] width 13 height 13
radio input "true"
click at [799, 388] on button "Next" at bounding box center [799, 386] width 67 height 34
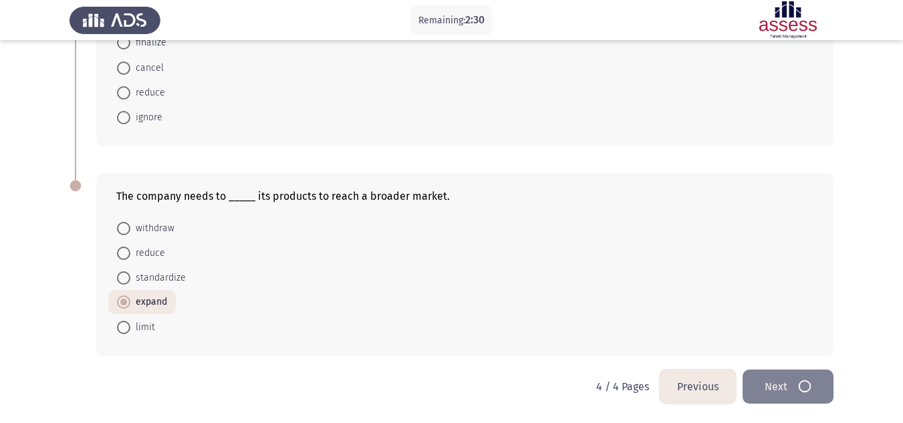
scroll to position [0, 0]
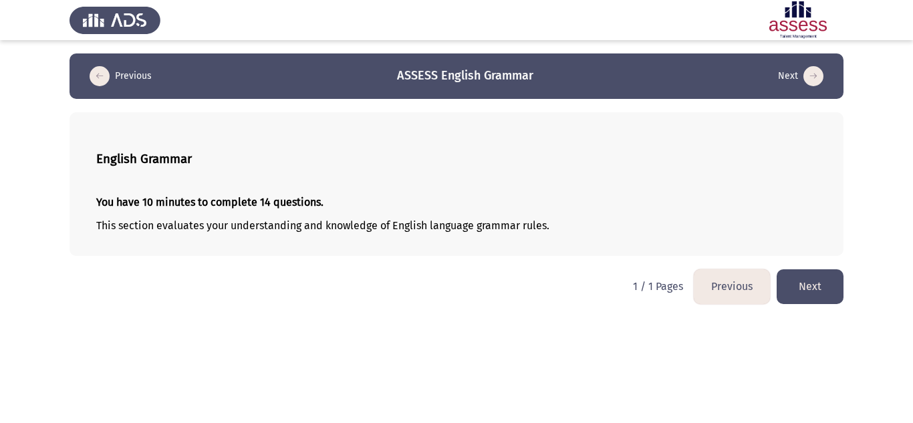
click at [822, 296] on button "Next" at bounding box center [809, 286] width 67 height 34
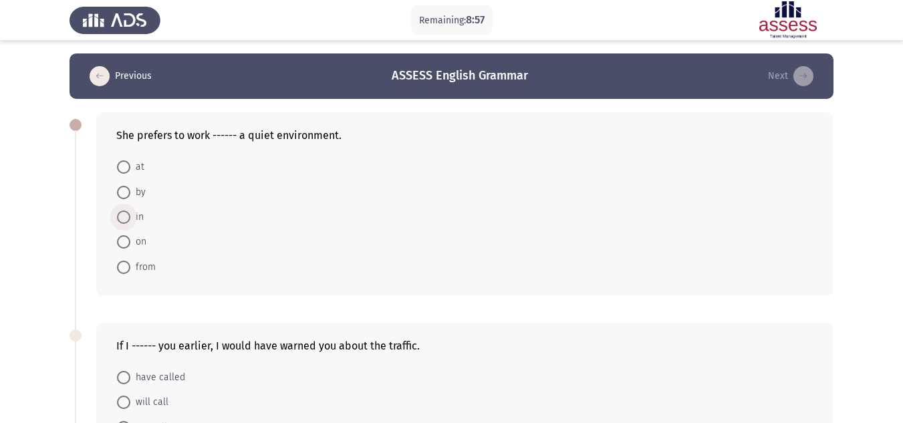
click at [125, 222] on span at bounding box center [123, 216] width 13 height 13
click at [125, 222] on input "in" at bounding box center [123, 216] width 13 height 13
radio input "true"
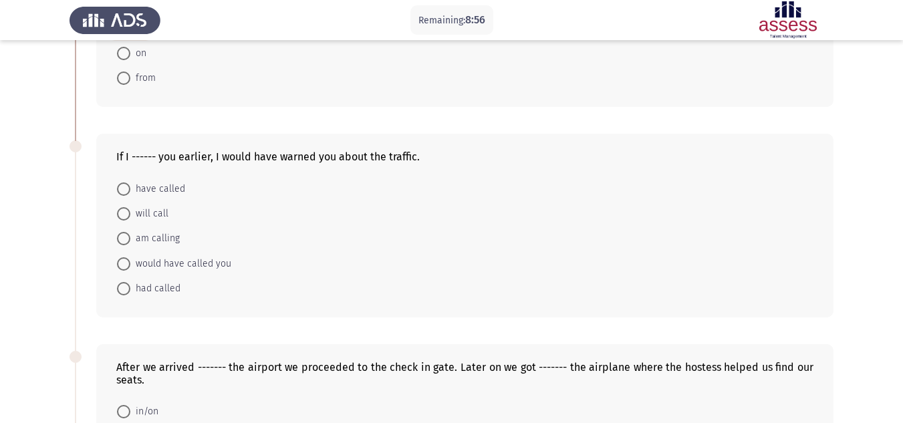
scroll to position [188, 0]
click at [165, 290] on span "had called" at bounding box center [155, 288] width 50 height 16
click at [130, 290] on input "had called" at bounding box center [123, 287] width 13 height 13
radio input "true"
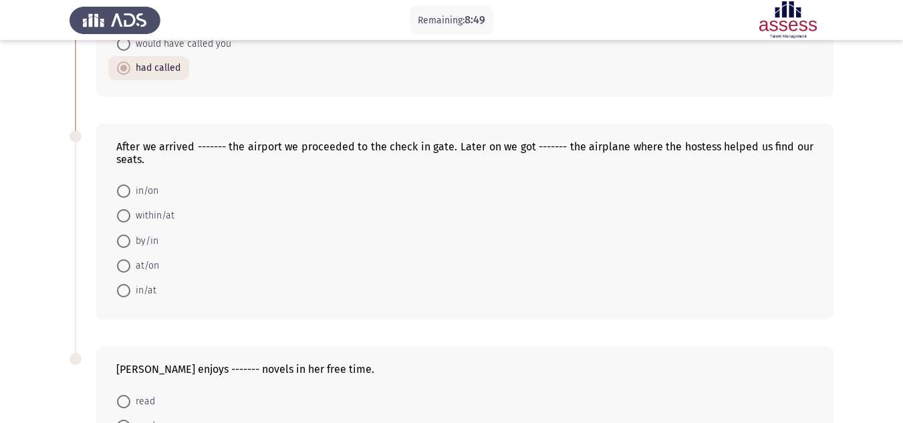
scroll to position [408, 0]
click at [144, 261] on span "at/on" at bounding box center [144, 265] width 29 height 16
click at [130, 261] on input "at/on" at bounding box center [123, 265] width 13 height 13
radio input "true"
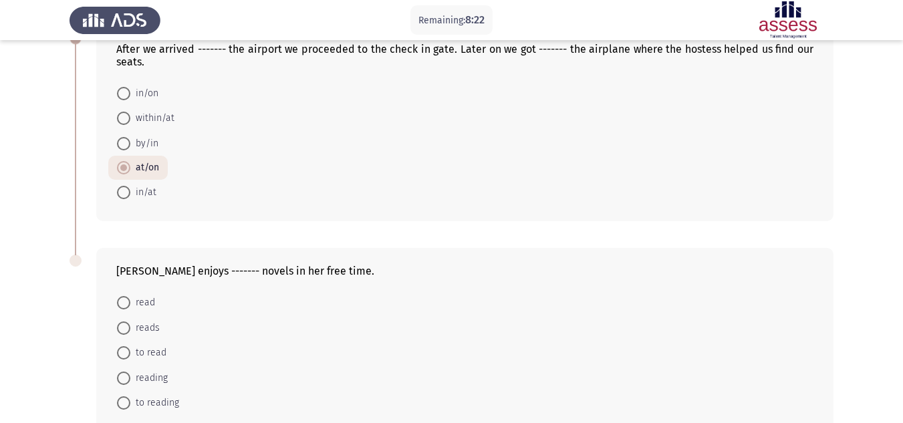
scroll to position [581, 0]
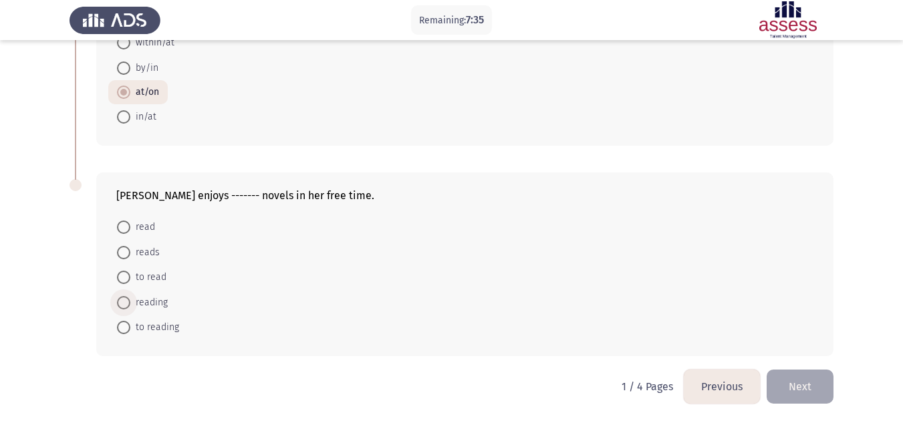
click at [142, 305] on span "reading" at bounding box center [148, 303] width 37 height 16
click at [130, 305] on input "reading" at bounding box center [123, 302] width 13 height 13
radio input "true"
click at [798, 388] on button "Next" at bounding box center [799, 386] width 67 height 34
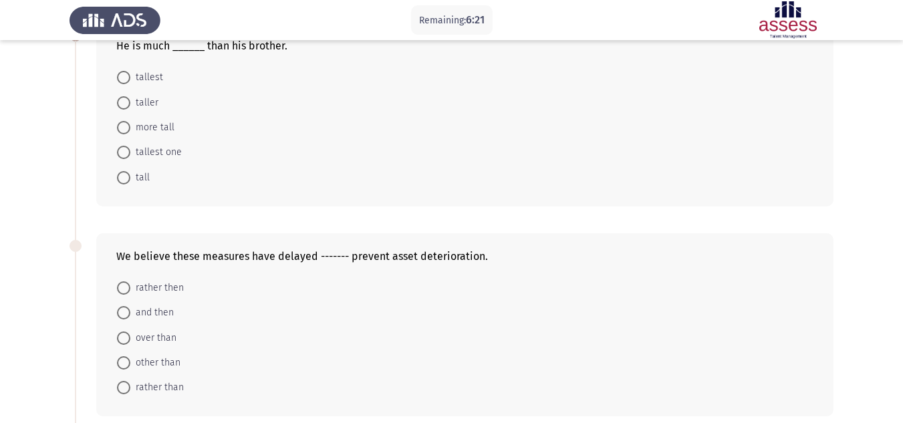
scroll to position [0, 0]
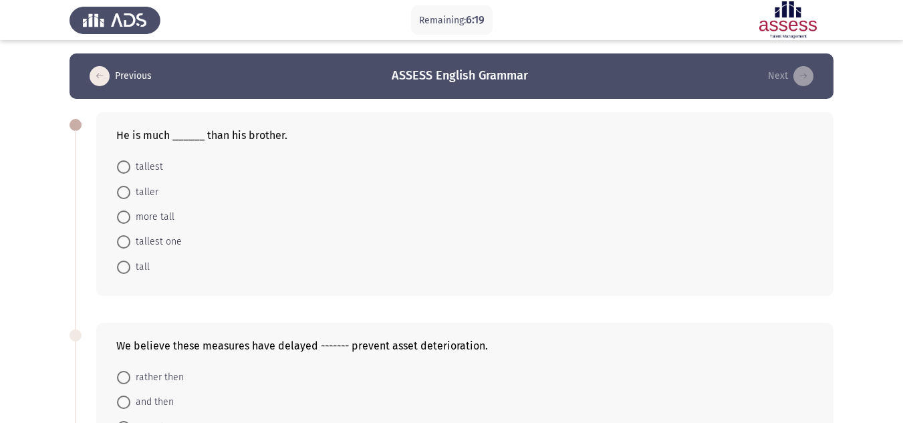
click at [124, 187] on span at bounding box center [123, 192] width 13 height 13
click at [124, 187] on input "taller" at bounding box center [123, 192] width 13 height 13
radio input "true"
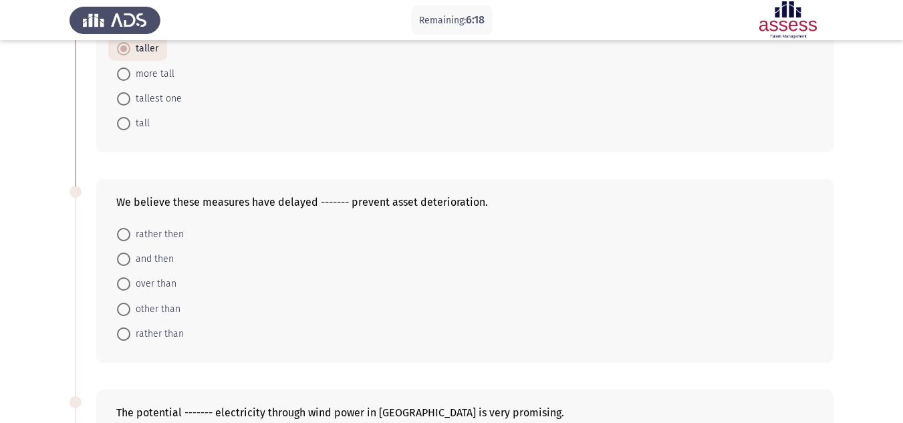
scroll to position [156, 0]
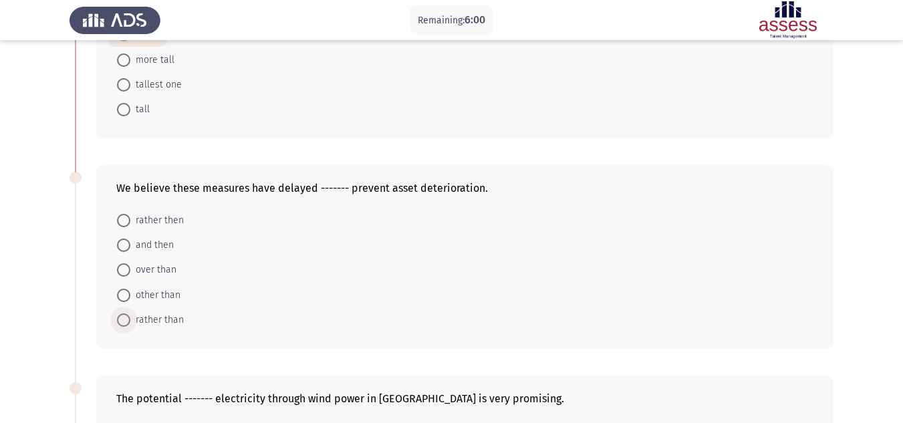
click at [168, 317] on span "rather than" at bounding box center [156, 320] width 53 height 16
click at [130, 317] on input "rather than" at bounding box center [123, 319] width 13 height 13
radio input "true"
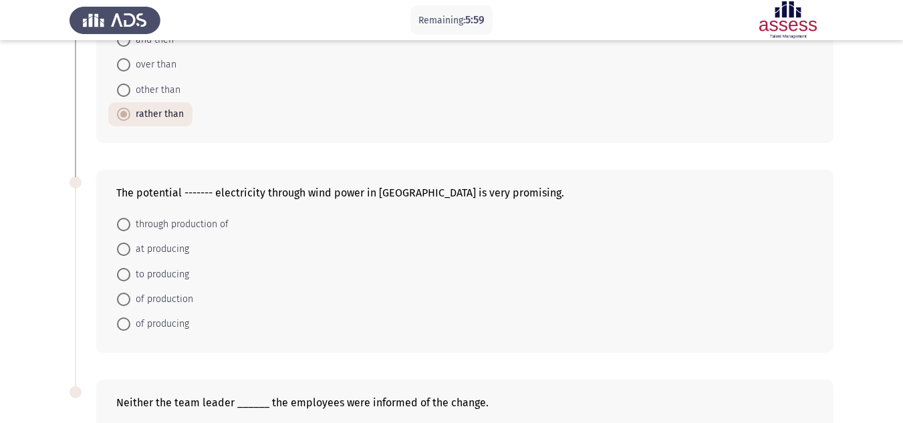
scroll to position [362, 0]
click at [189, 319] on mat-radio-button "of producing" at bounding box center [153, 323] width 90 height 25
click at [180, 322] on span "of producing" at bounding box center [159, 323] width 59 height 16
click at [130, 322] on input "of producing" at bounding box center [123, 323] width 13 height 13
radio input "true"
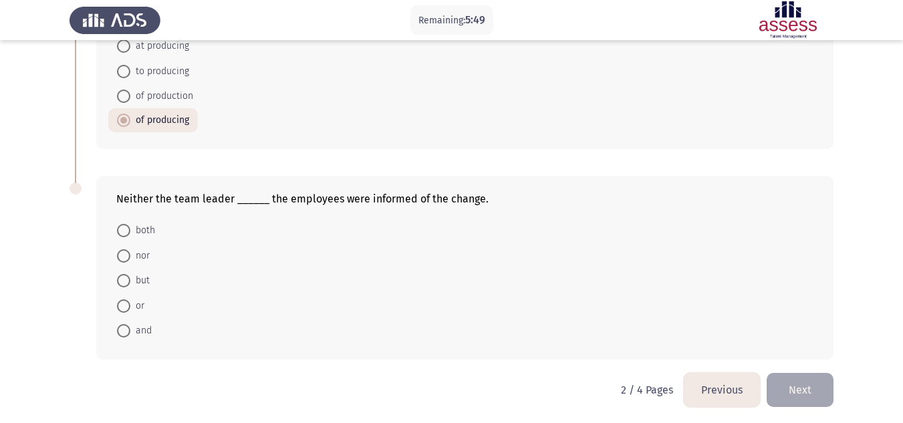
scroll to position [565, 0]
click at [139, 253] on span "nor" at bounding box center [139, 255] width 19 height 16
click at [130, 253] on input "nor" at bounding box center [123, 255] width 13 height 13
radio input "true"
click at [800, 379] on button "Next" at bounding box center [799, 388] width 67 height 34
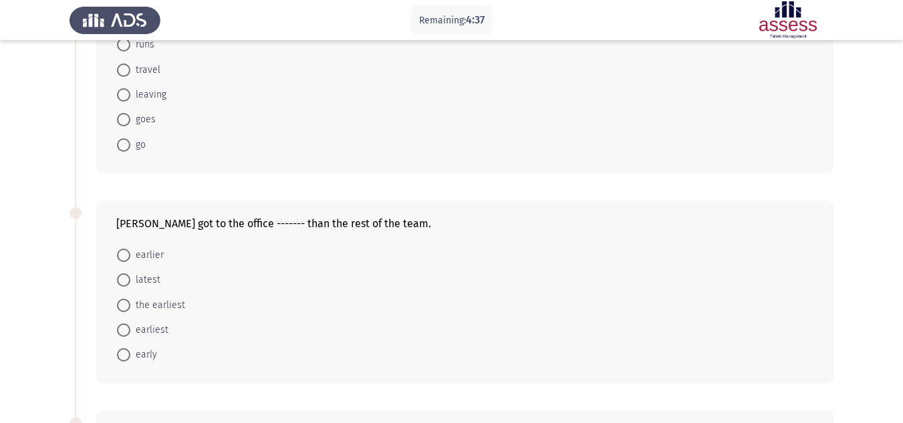
scroll to position [0, 0]
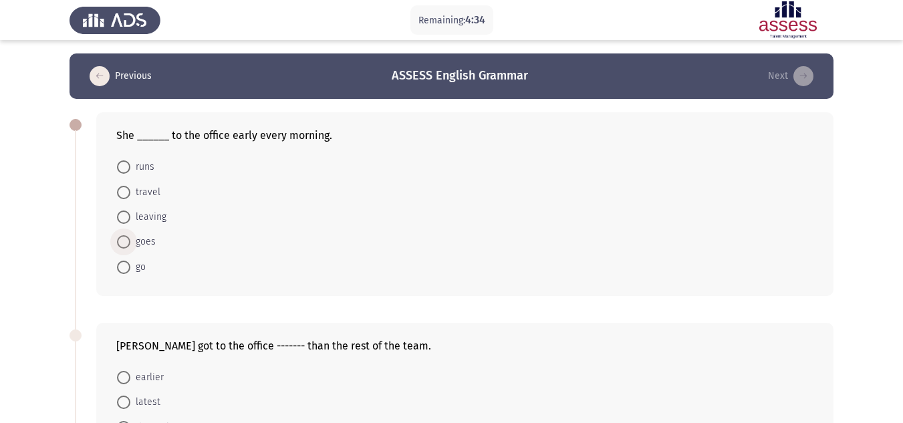
click at [126, 240] on span at bounding box center [123, 241] width 13 height 13
click at [126, 240] on input "goes" at bounding box center [123, 241] width 13 height 13
radio input "true"
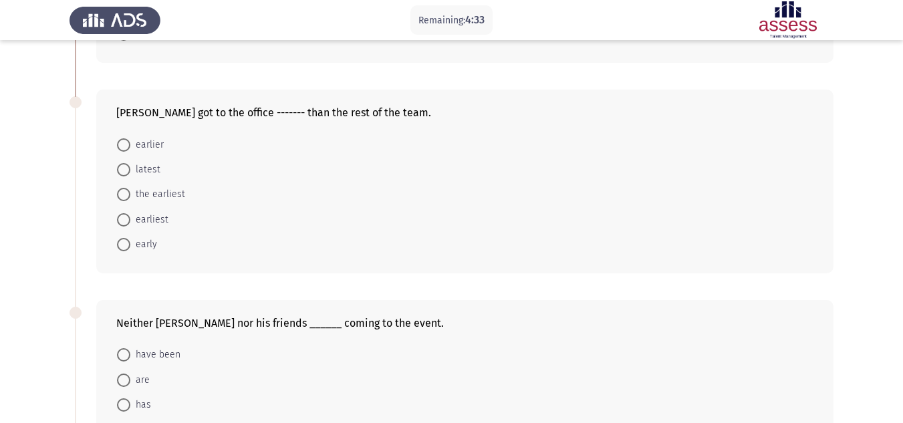
scroll to position [232, 0]
click at [147, 138] on span "earlier" at bounding box center [146, 144] width 33 height 16
click at [130, 138] on input "earlier" at bounding box center [123, 144] width 13 height 13
radio input "true"
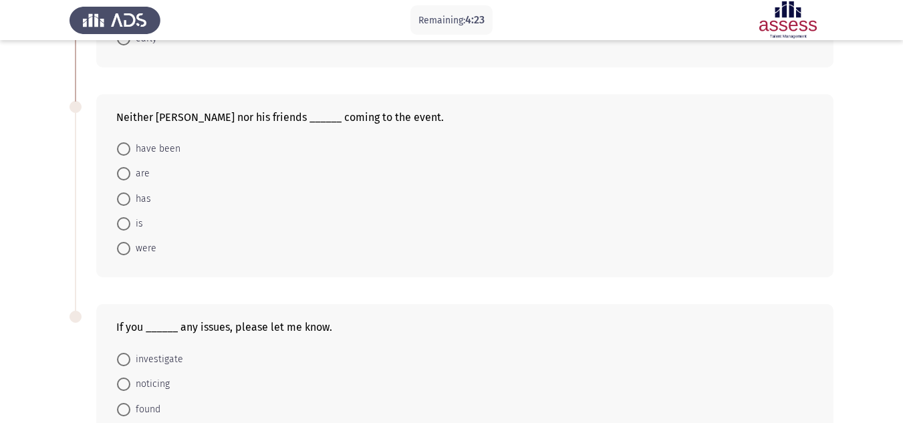
scroll to position [438, 0]
click at [126, 172] on span at bounding box center [123, 172] width 13 height 13
click at [126, 172] on input "are" at bounding box center [123, 172] width 13 height 13
radio input "true"
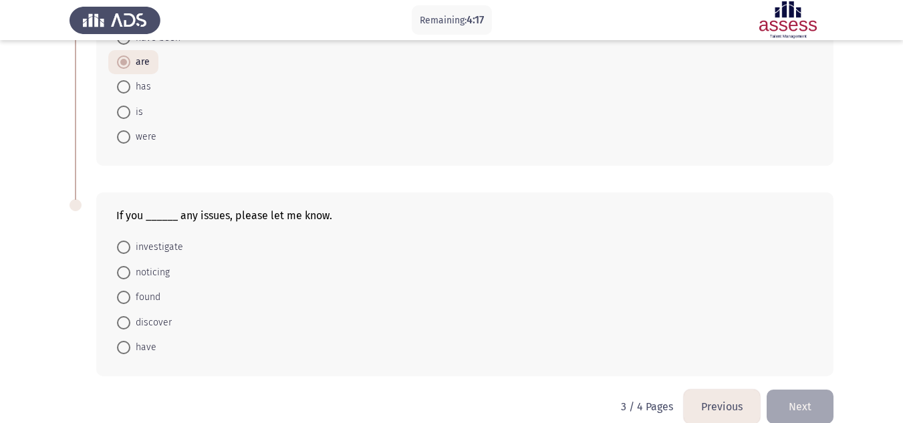
scroll to position [568, 0]
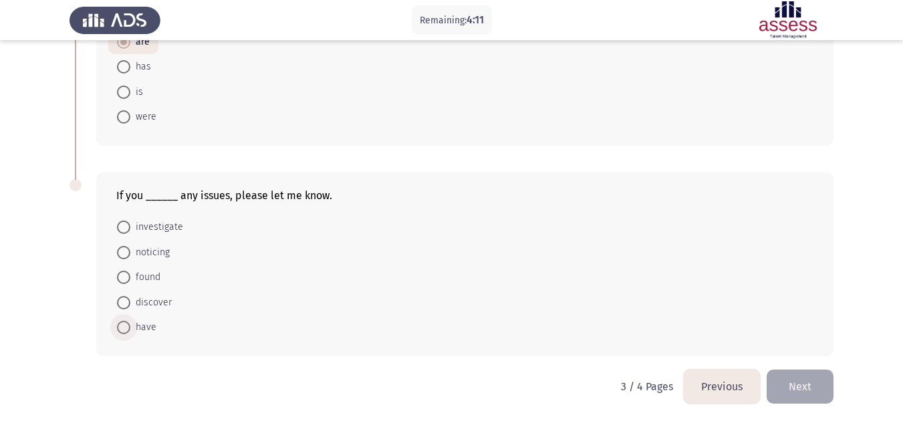
click at [126, 323] on span at bounding box center [123, 327] width 13 height 13
click at [126, 323] on input "have" at bounding box center [123, 327] width 13 height 13
radio input "true"
click at [812, 394] on button "Next" at bounding box center [799, 386] width 67 height 34
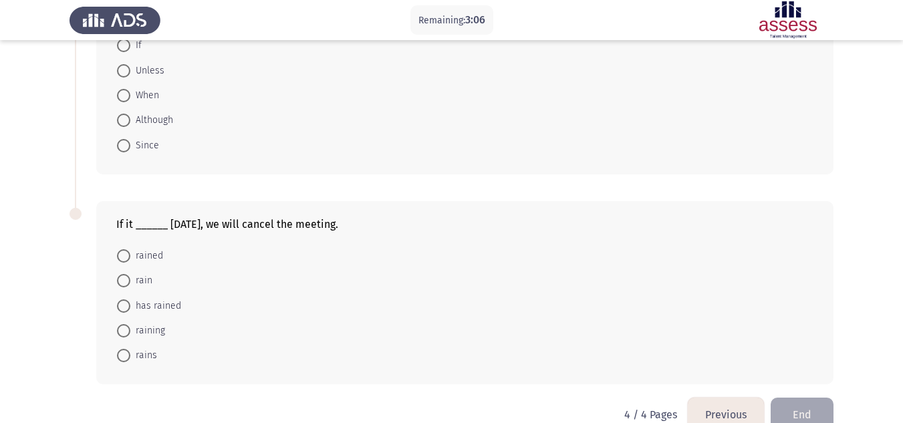
scroll to position [150, 0]
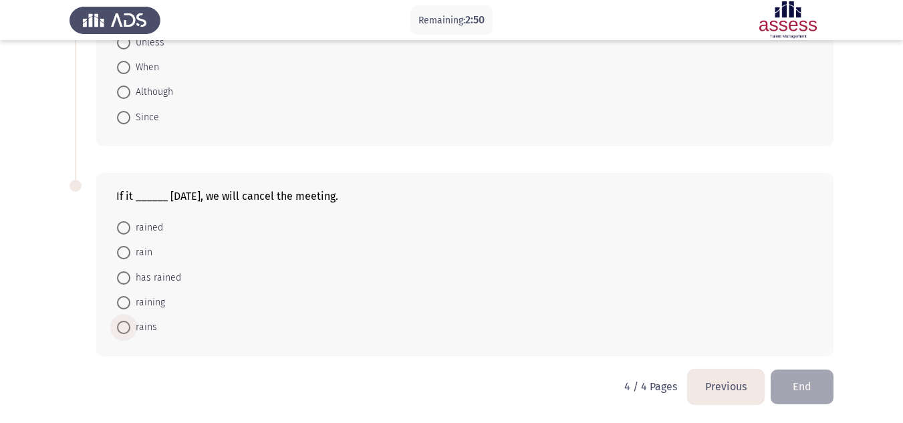
click at [120, 320] on label "rains" at bounding box center [137, 327] width 40 height 16
click at [120, 321] on input "rains" at bounding box center [123, 327] width 13 height 13
radio input "true"
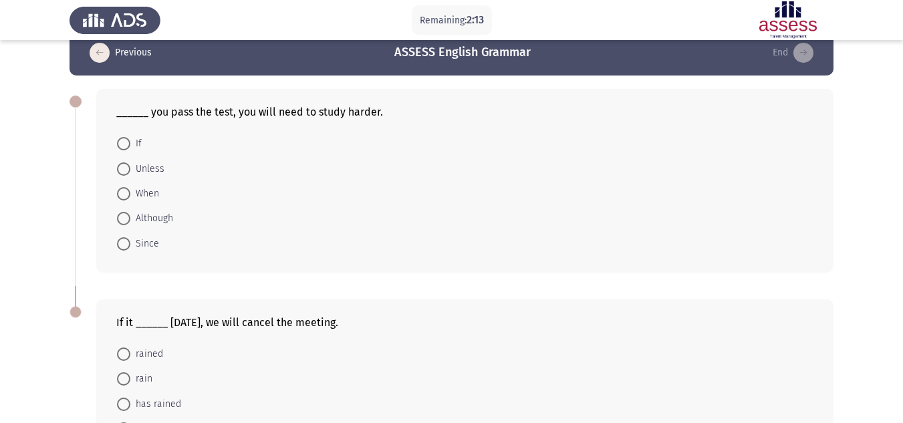
scroll to position [24, 0]
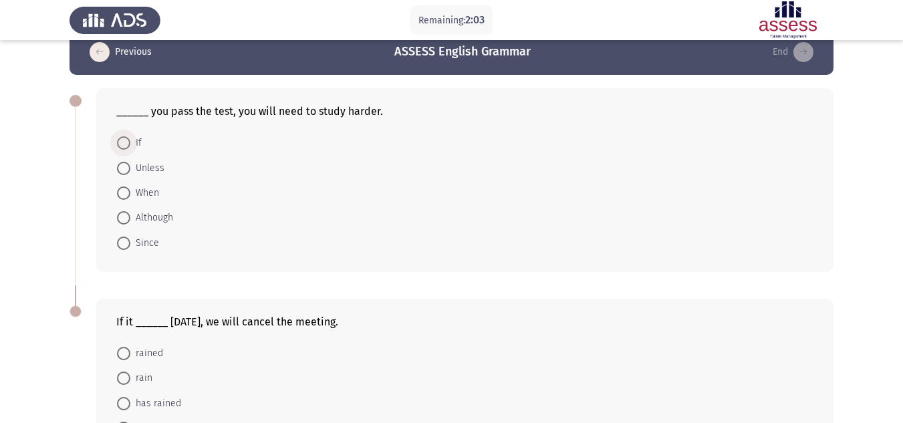
click at [129, 135] on label "If" at bounding box center [129, 143] width 25 height 16
click at [129, 136] on input "If" at bounding box center [123, 142] width 13 height 13
radio input "true"
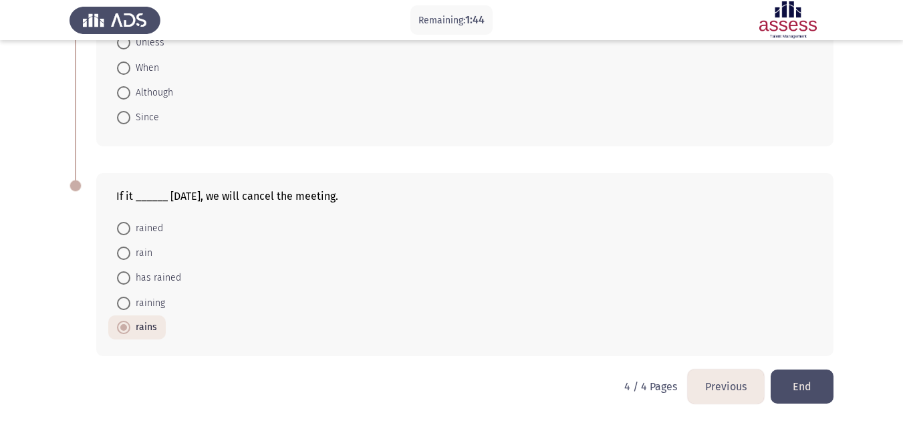
click at [801, 387] on button "End" at bounding box center [801, 386] width 63 height 34
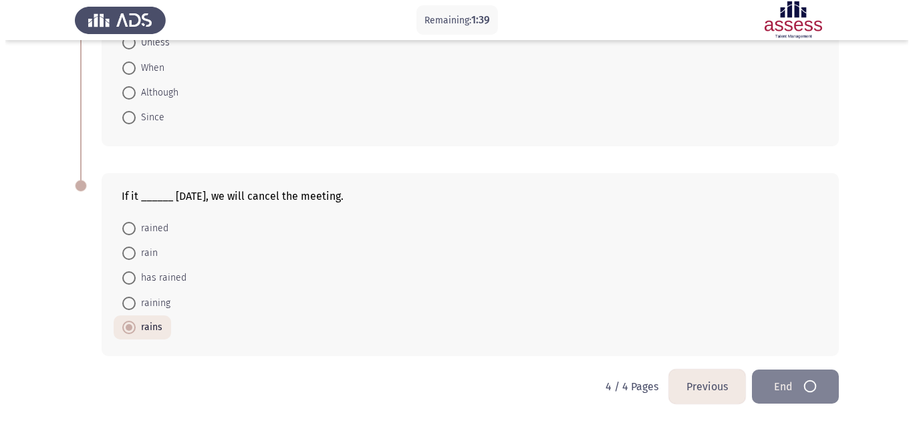
scroll to position [0, 0]
